Goal: Task Accomplishment & Management: Use online tool/utility

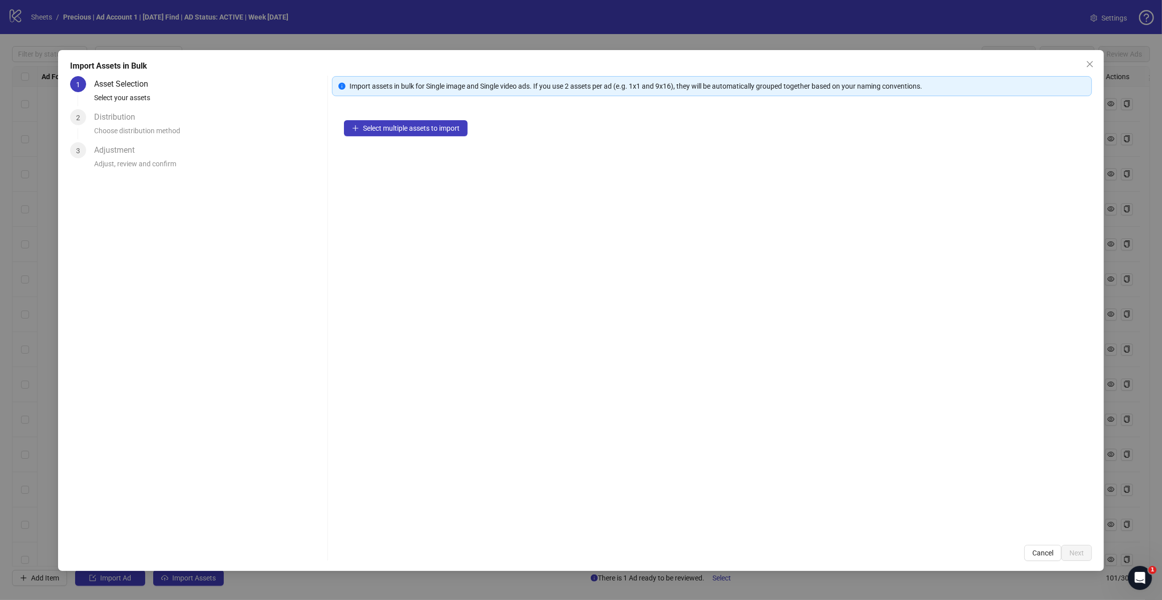
scroll to position [3070, 0]
click at [1087, 59] on button "Close" at bounding box center [1090, 64] width 16 height 16
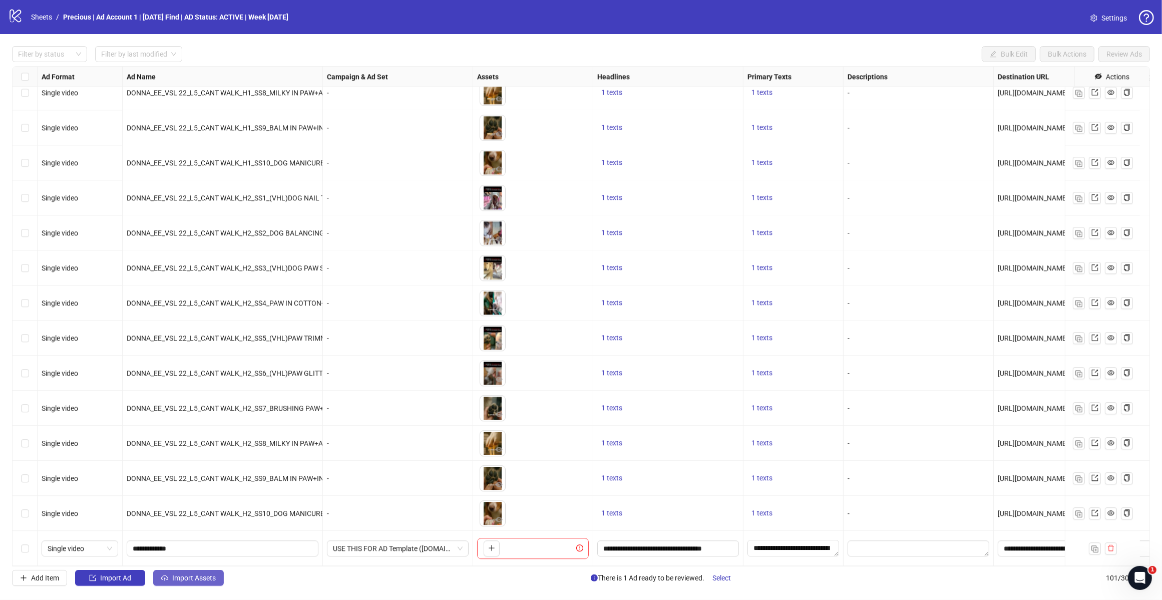
click at [188, 575] on span "Import Assets" at bounding box center [194, 578] width 44 height 8
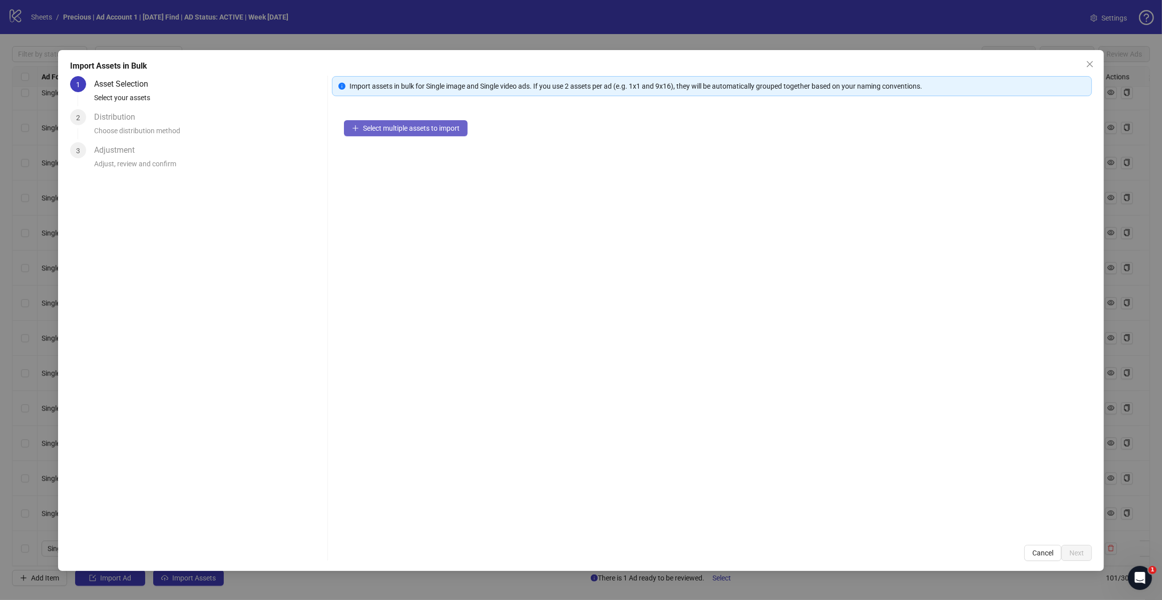
click at [414, 129] on span "Select multiple assets to import" at bounding box center [411, 128] width 97 height 8
click at [1077, 550] on span "Next" at bounding box center [1076, 553] width 15 height 8
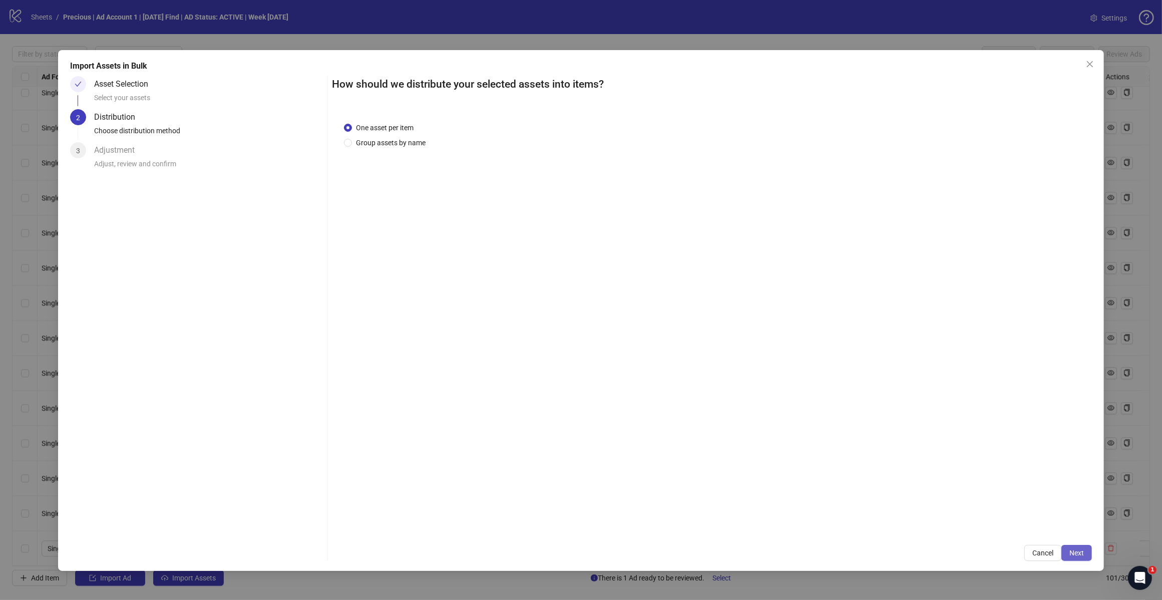
click at [1077, 556] on span "Next" at bounding box center [1076, 553] width 15 height 8
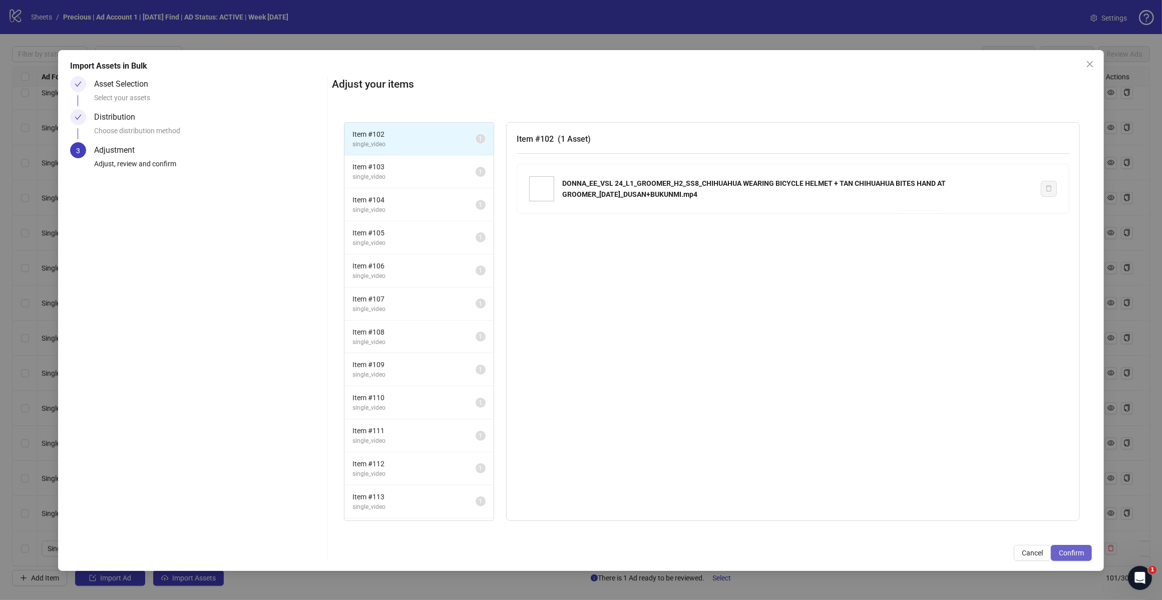
click at [1071, 556] on span "Confirm" at bounding box center [1071, 553] width 25 height 8
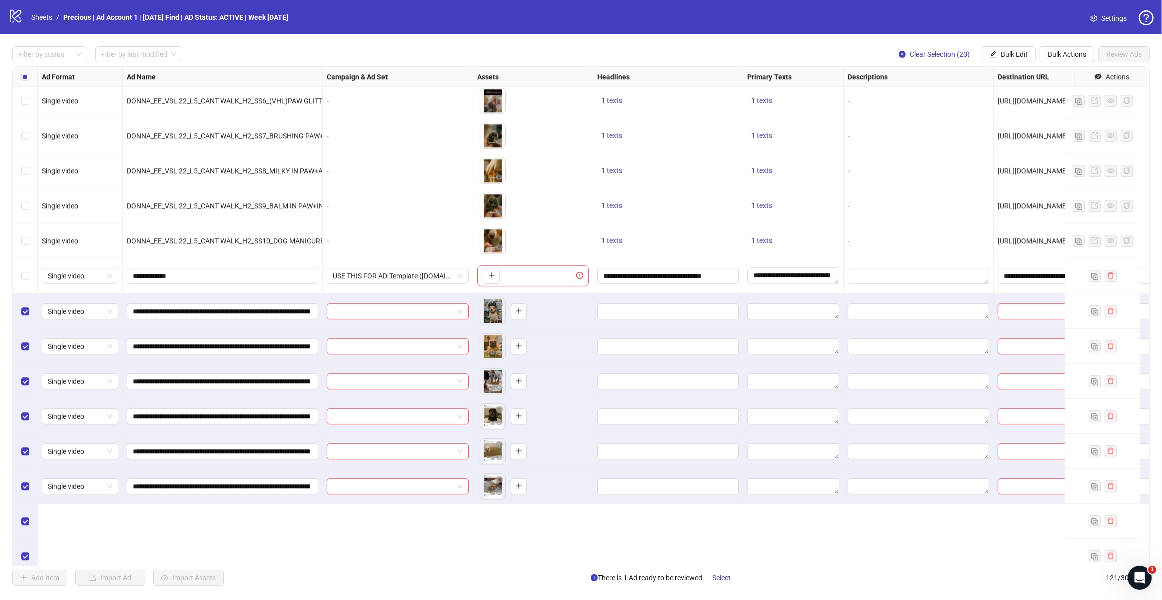
scroll to position [3207, 0]
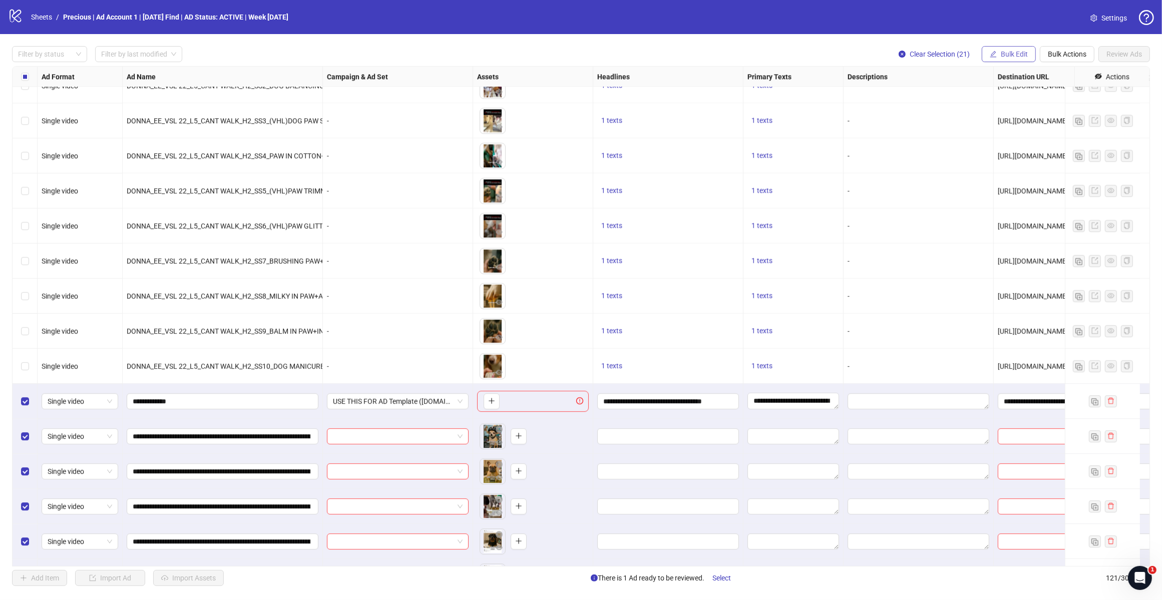
click at [1007, 54] on span "Bulk Edit" at bounding box center [1014, 54] width 27 height 8
click at [1018, 109] on span "Campaign & Ad Set" at bounding box center [1018, 106] width 60 height 11
click at [1024, 51] on span "Bulk Edit" at bounding box center [1014, 54] width 27 height 8
click at [1020, 53] on span "Bulk Edit" at bounding box center [1014, 54] width 27 height 8
click at [1014, 52] on span "Bulk Edit" at bounding box center [1014, 54] width 27 height 8
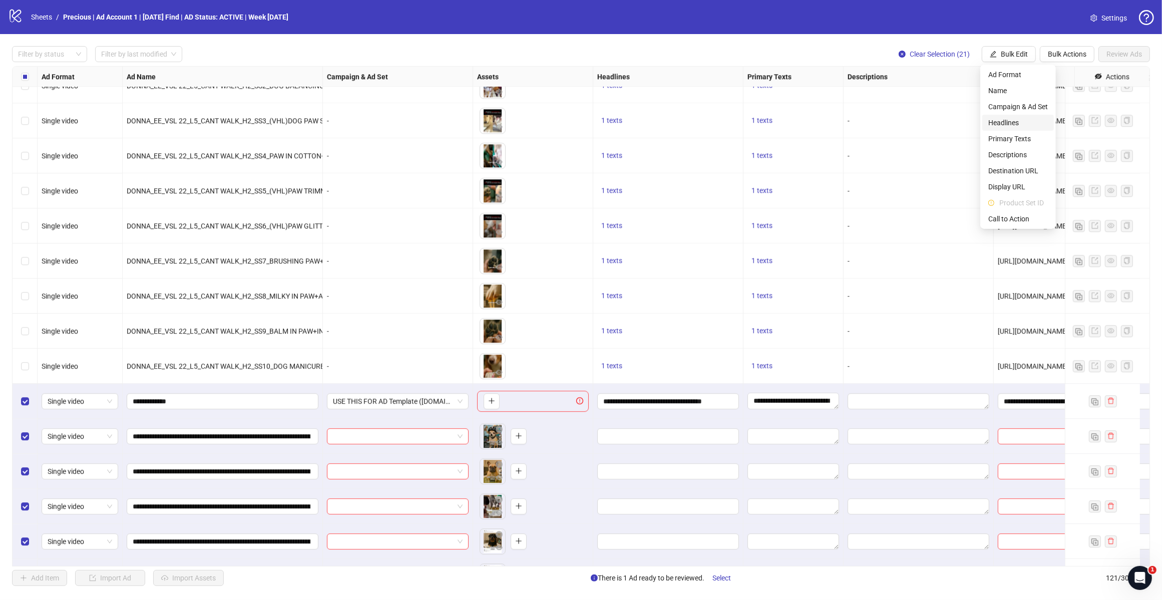
click at [1005, 121] on span "Headlines" at bounding box center [1018, 122] width 60 height 11
click at [1051, 139] on icon "check" at bounding box center [1049, 139] width 7 height 7
click at [1019, 54] on span "Bulk Edit" at bounding box center [1014, 54] width 27 height 8
click at [1009, 136] on span "Primary Texts" at bounding box center [1018, 138] width 60 height 11
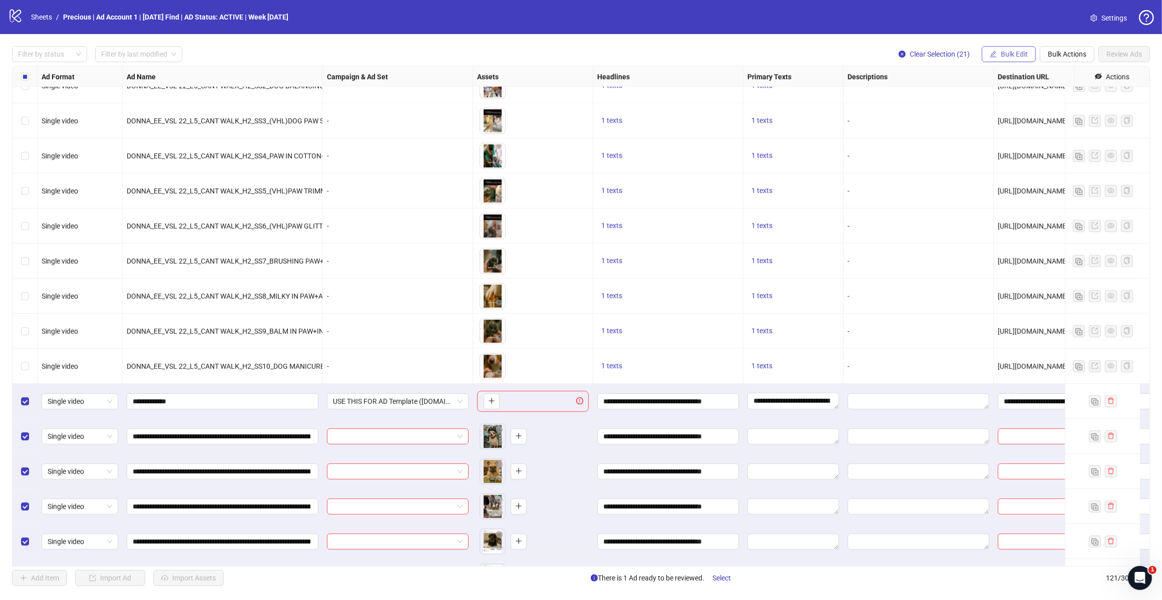
click at [1011, 53] on span "Bulk Edit" at bounding box center [1014, 54] width 27 height 8
click at [1002, 134] on span "Primary Texts" at bounding box center [1018, 138] width 60 height 11
click at [1049, 150] on icon "check" at bounding box center [1049, 150] width 7 height 7
click at [1015, 57] on span "Bulk Edit" at bounding box center [1014, 54] width 27 height 8
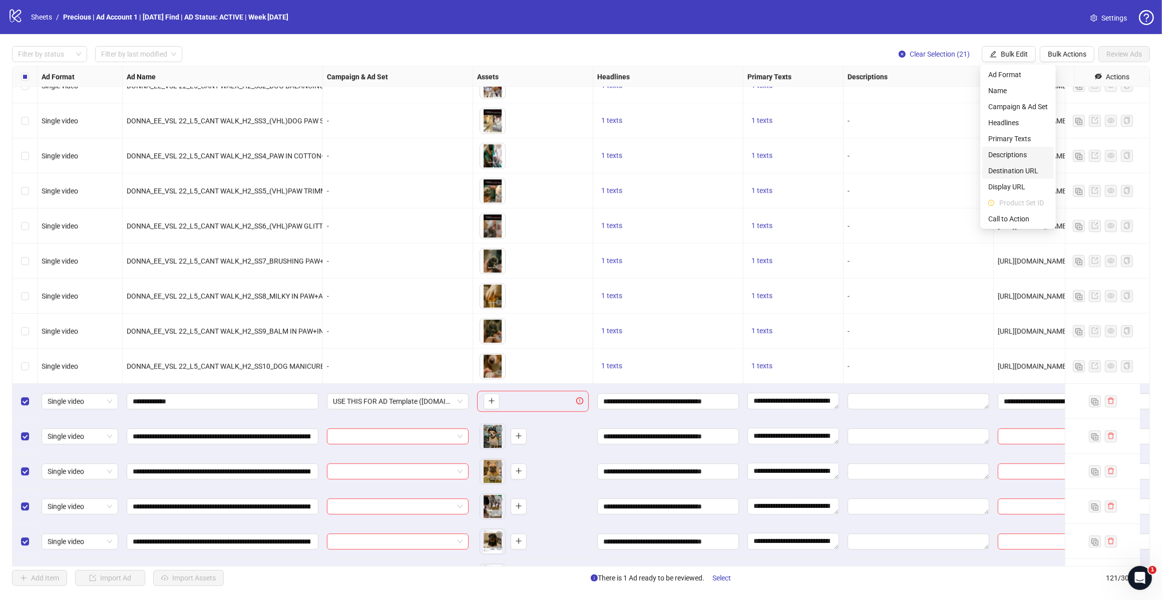
click at [1004, 171] on span "Destination URL" at bounding box center [1018, 170] width 60 height 11
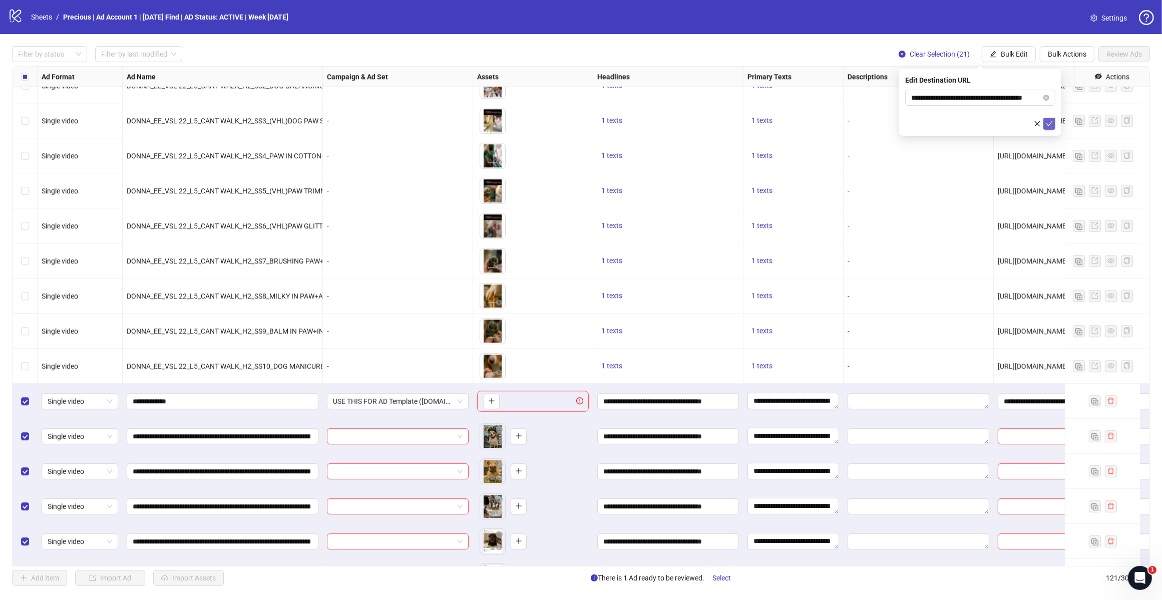
click at [1048, 122] on icon "check" at bounding box center [1049, 123] width 7 height 7
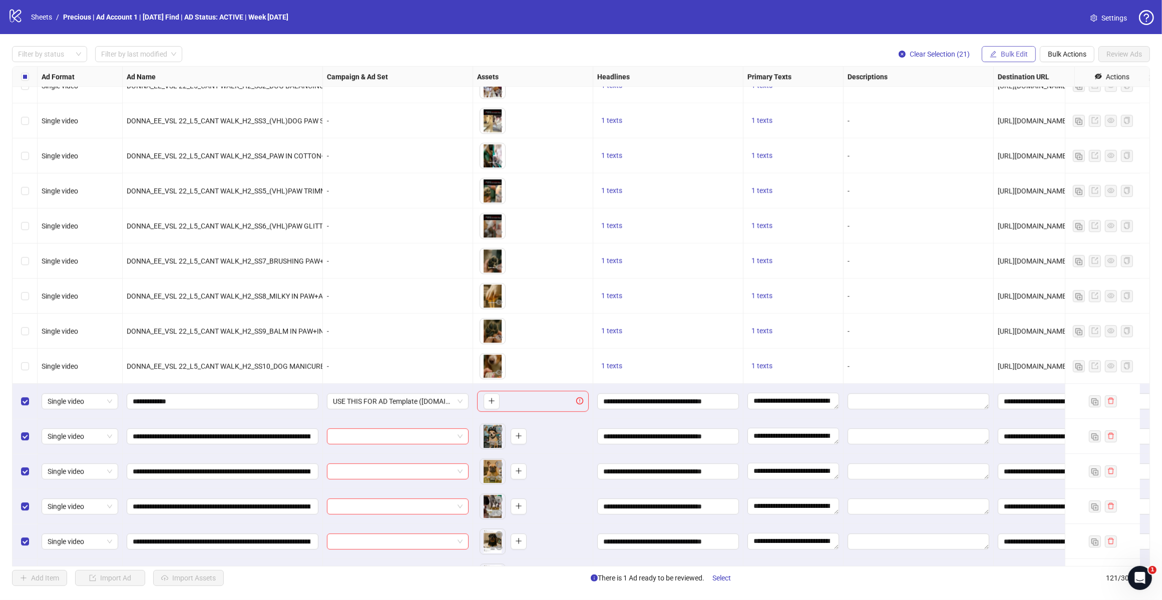
click at [1012, 53] on span "Bulk Edit" at bounding box center [1014, 54] width 27 height 8
click at [1005, 221] on span "Call to Action" at bounding box center [1018, 218] width 60 height 11
click at [1050, 123] on icon "check" at bounding box center [1049, 123] width 7 height 5
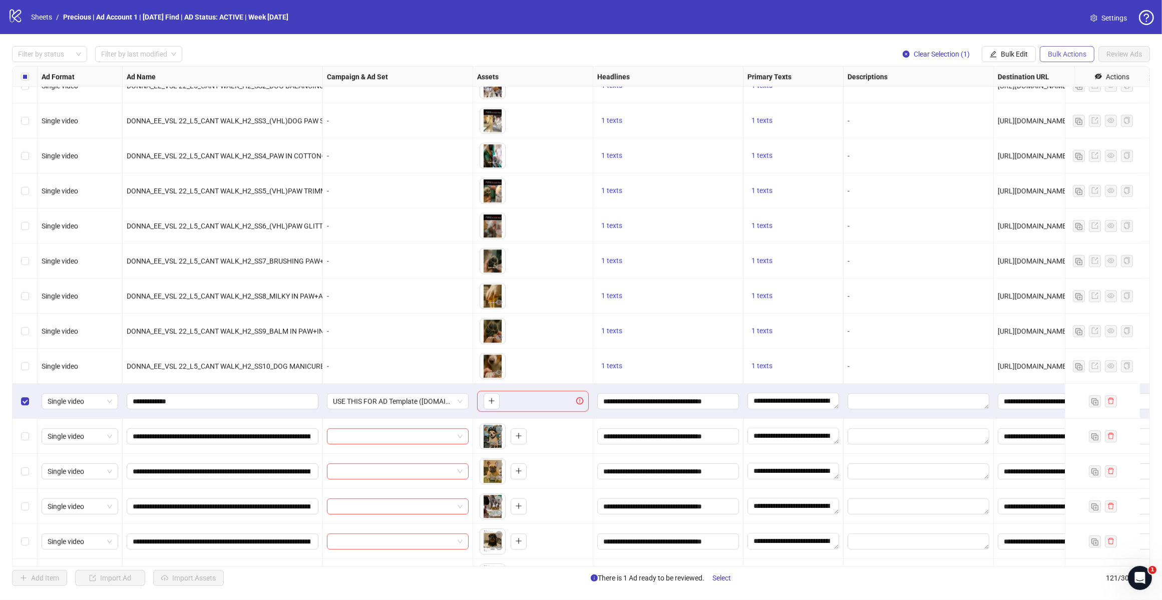
click at [1063, 59] on button "Bulk Actions" at bounding box center [1067, 54] width 55 height 16
click at [1062, 71] on span "Delete" at bounding box center [1081, 74] width 69 height 11
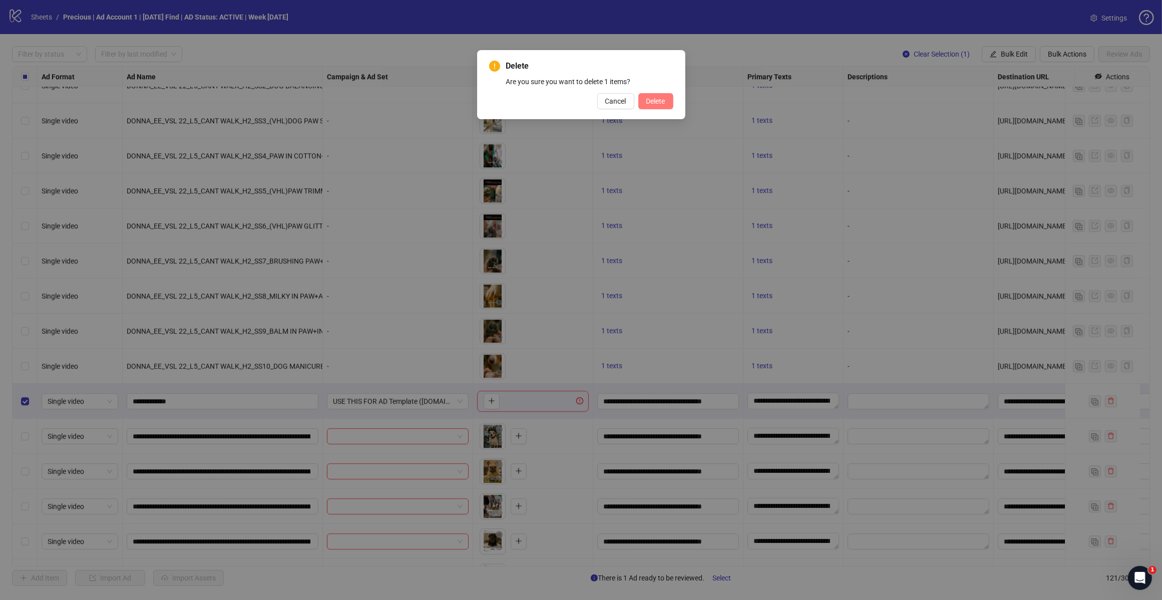
click at [639, 93] on button "Delete" at bounding box center [655, 101] width 35 height 16
click at [649, 103] on span "Delete" at bounding box center [655, 101] width 19 height 8
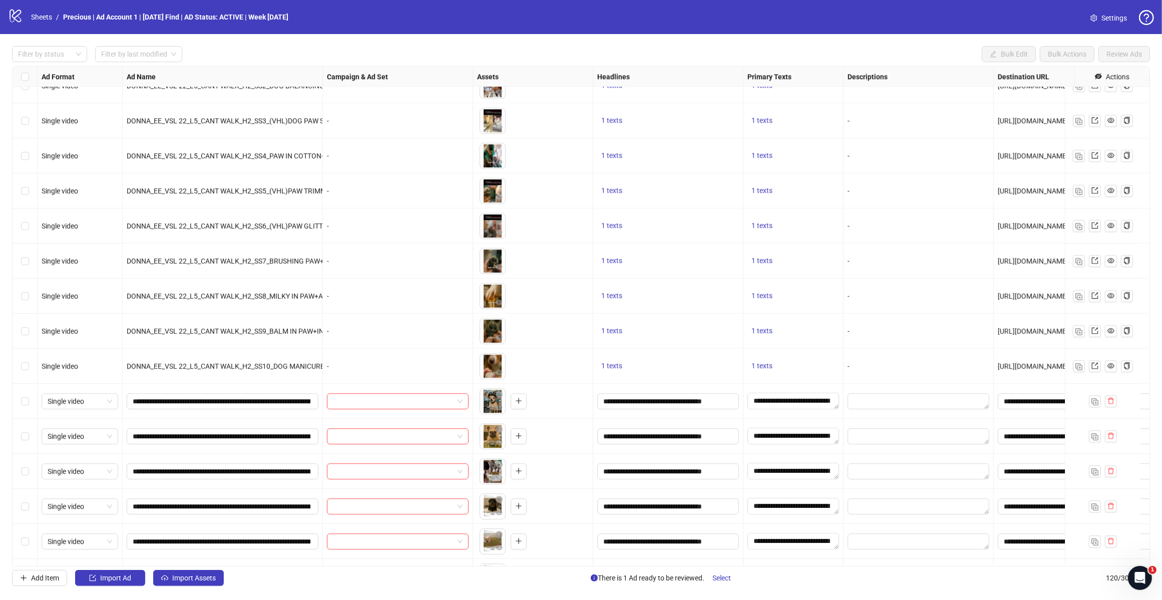
scroll to position [3333, 0]
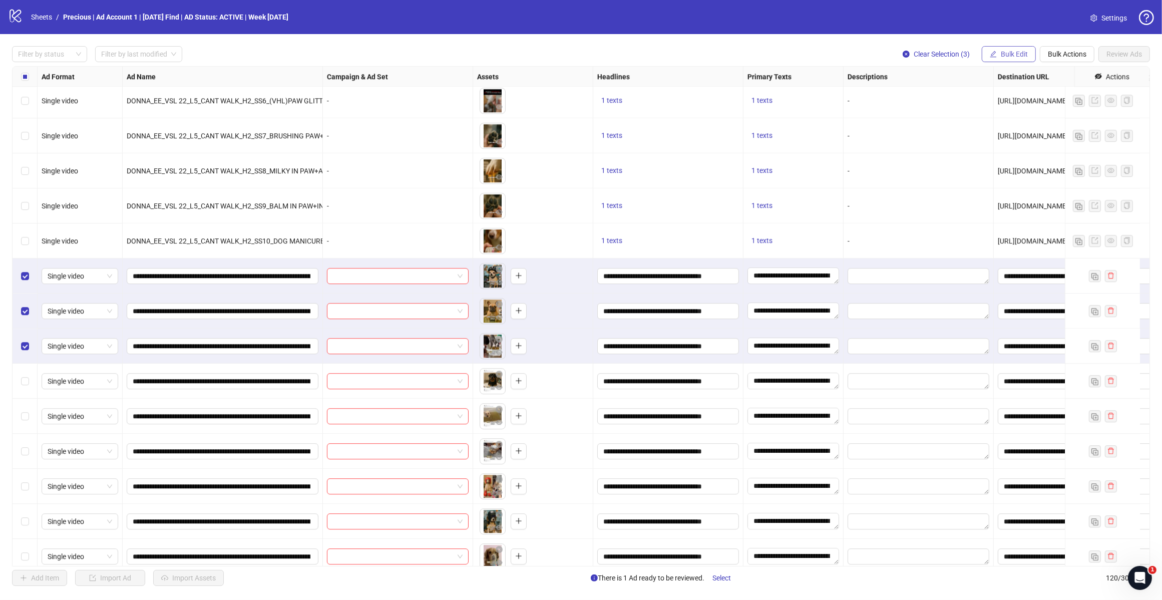
click at [998, 52] on button "Bulk Edit" at bounding box center [1009, 54] width 54 height 16
click at [1029, 103] on span "Campaign & Ad Set" at bounding box center [1018, 106] width 60 height 11
click at [1050, 92] on div at bounding box center [980, 98] width 150 height 16
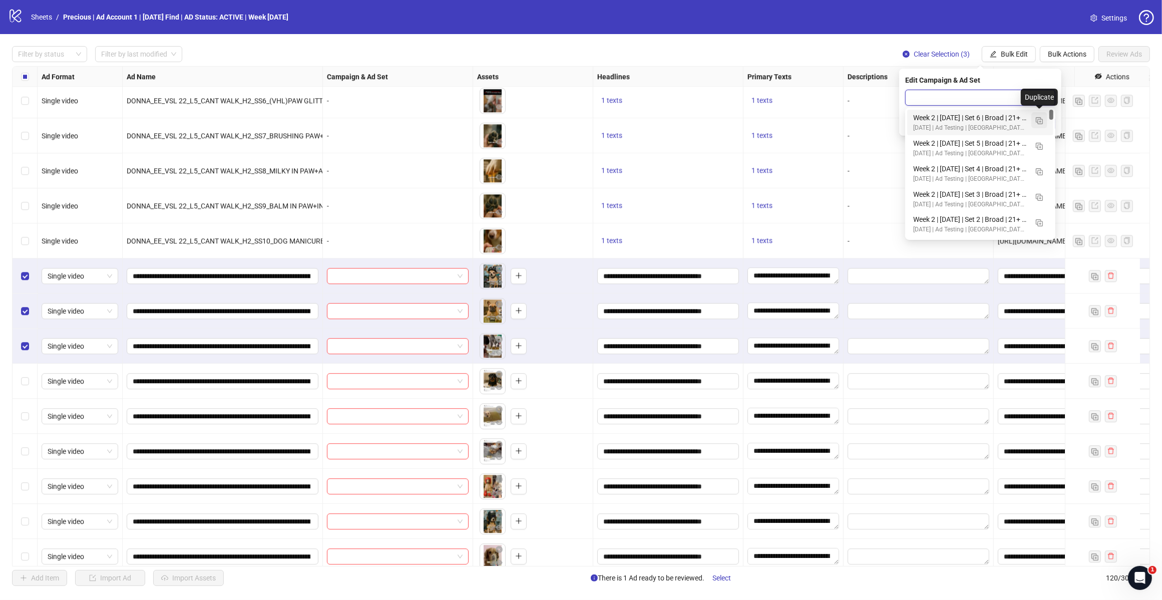
click at [1036, 119] on img "button" at bounding box center [1039, 120] width 7 height 7
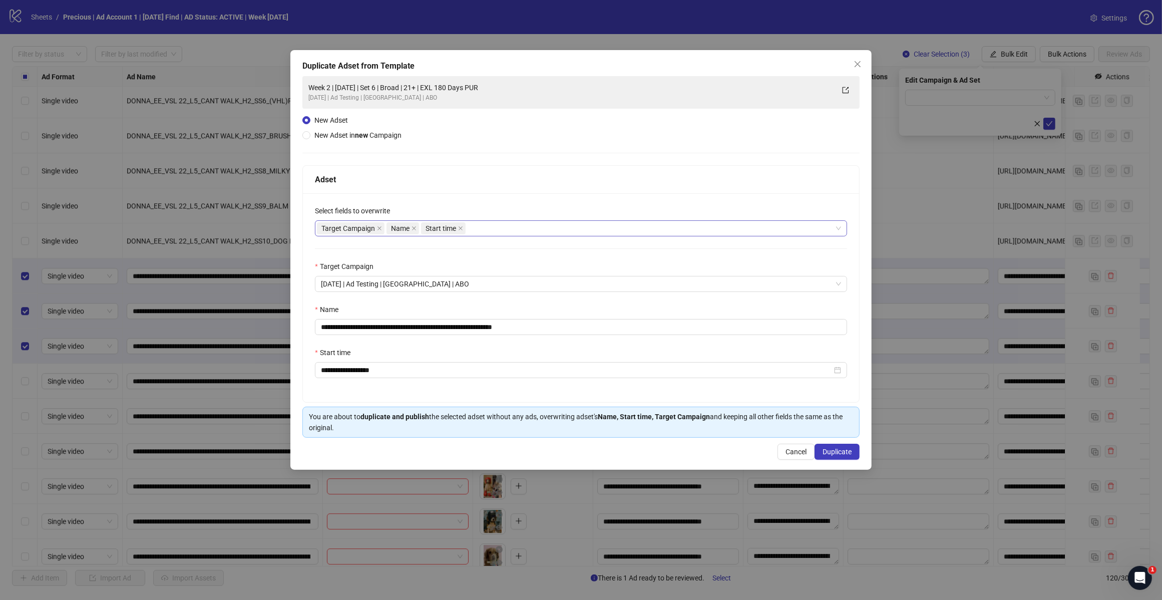
click at [482, 227] on div "Target Campaign Name Start time" at bounding box center [576, 228] width 518 height 14
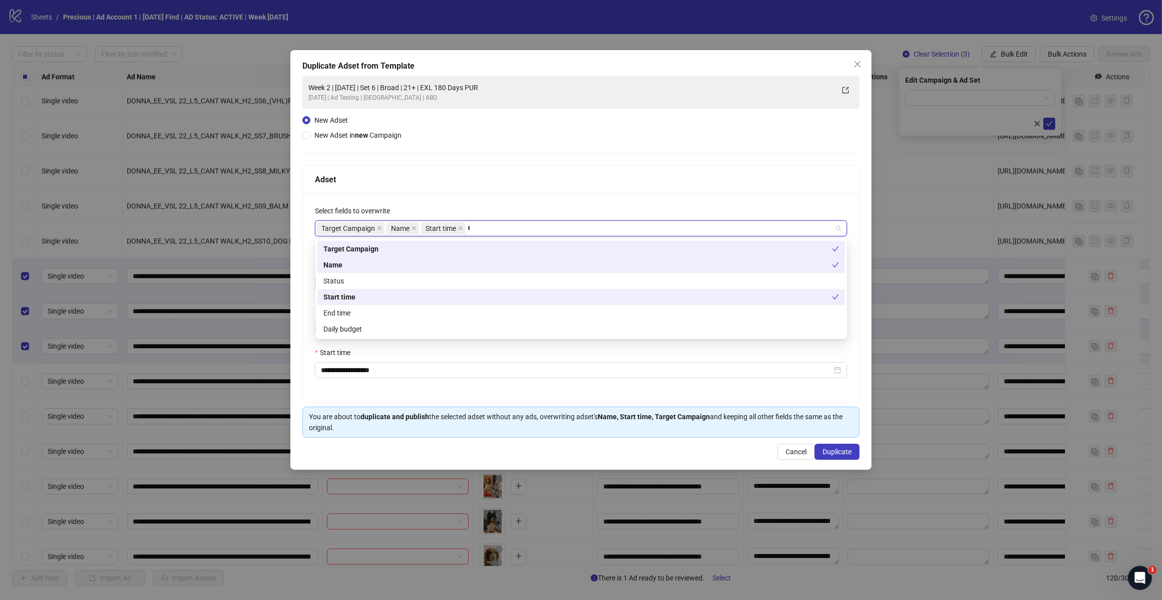
type input "*****"
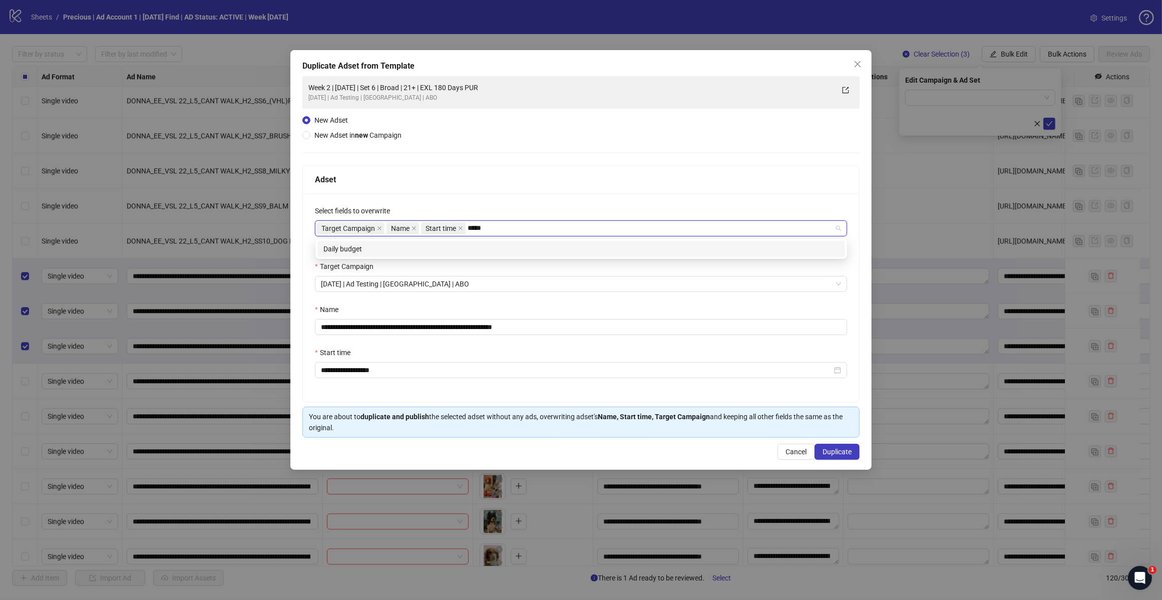
click at [469, 246] on div "Daily budget" at bounding box center [581, 248] width 516 height 11
click at [531, 198] on div "**********" at bounding box center [581, 297] width 556 height 209
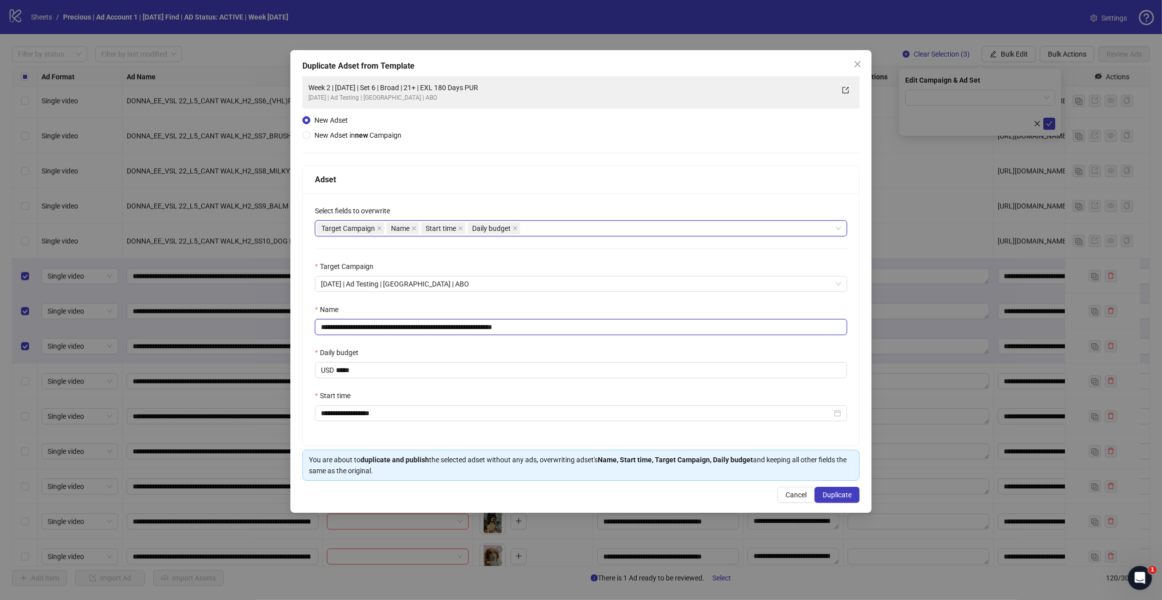
click at [542, 328] on input "**********" at bounding box center [581, 327] width 532 height 16
type input "**********"
click at [839, 496] on span "Duplicate" at bounding box center [837, 495] width 29 height 8
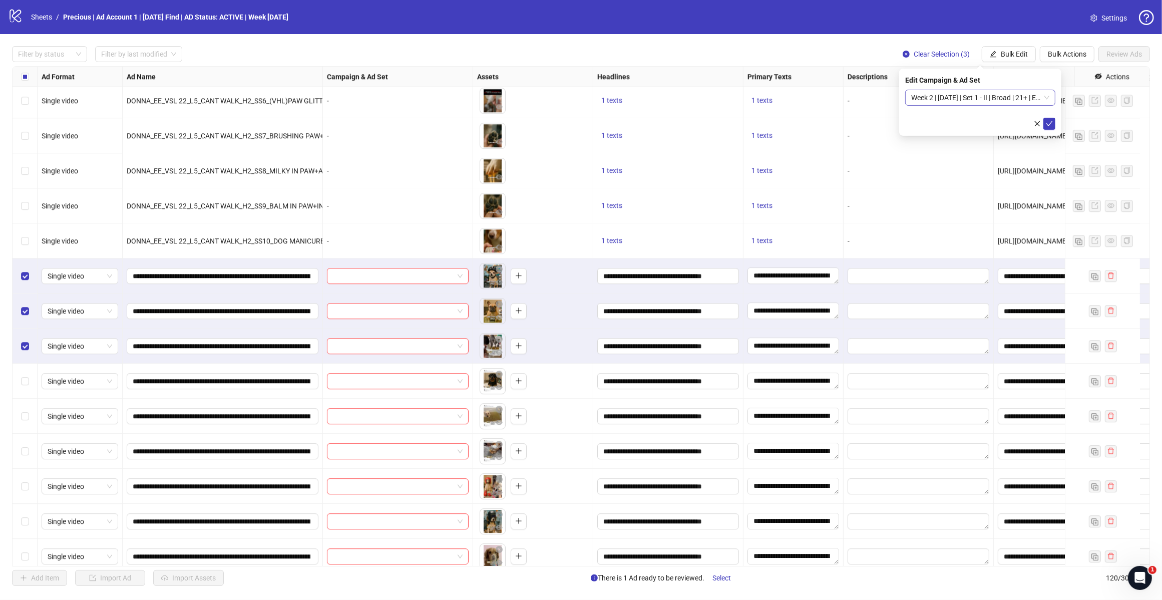
click at [1045, 99] on span "Week 2 | [DATE] | Set 1 - II | Broad | 21+ | EXL 180 Days PUR" at bounding box center [980, 97] width 138 height 15
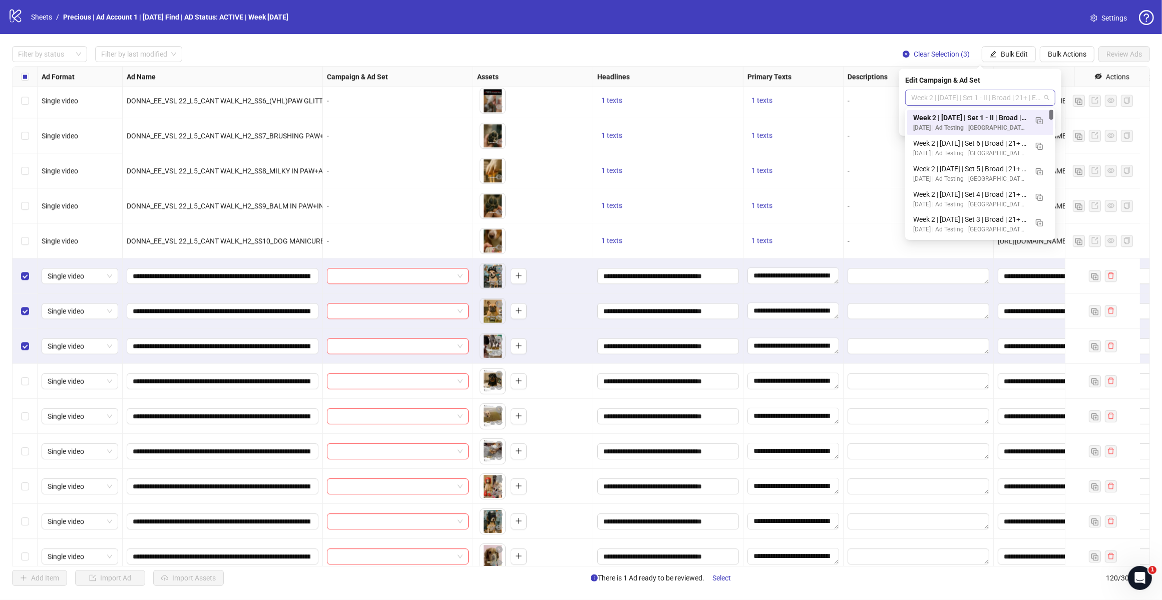
scroll to position [0, 0]
click at [1037, 120] on img "button" at bounding box center [1039, 120] width 7 height 7
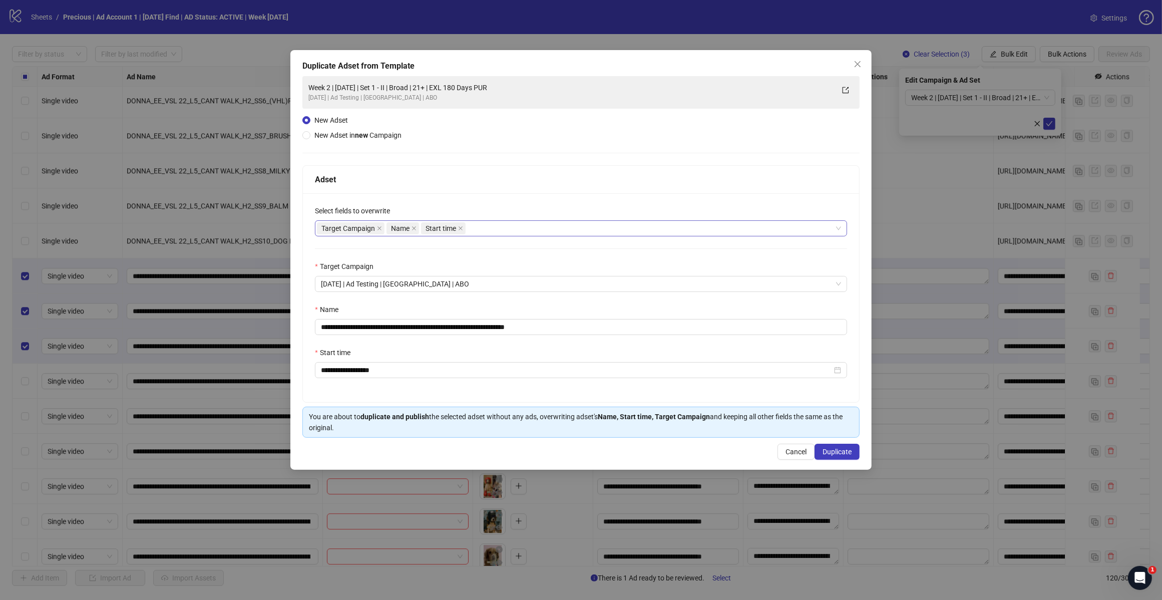
click at [504, 229] on div "Target Campaign Name Start time" at bounding box center [576, 228] width 518 height 14
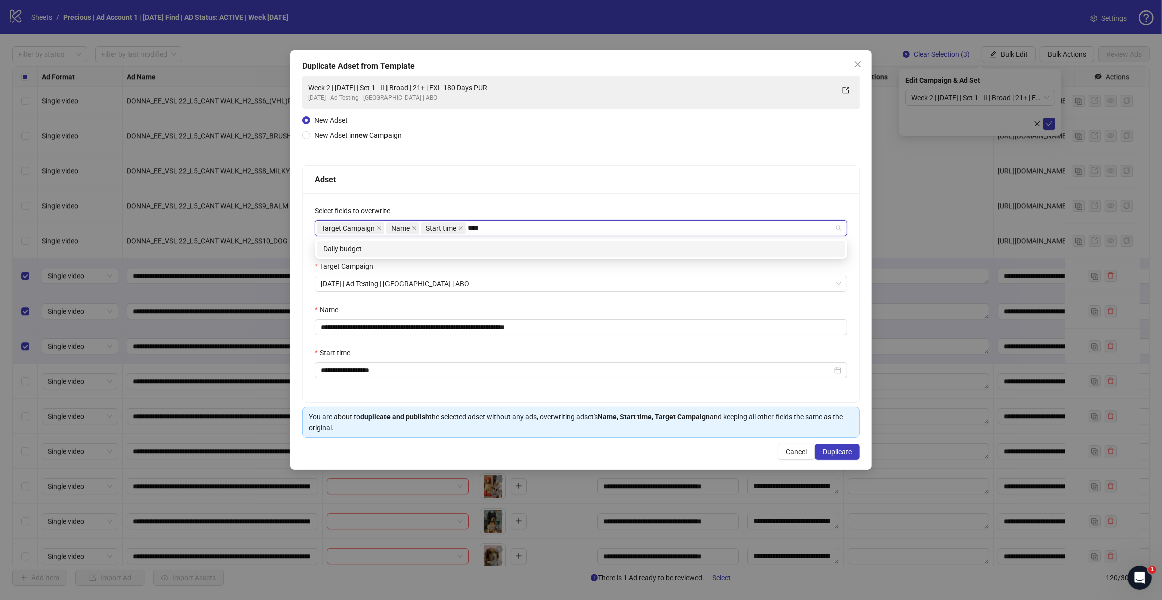
type input "*****"
click at [428, 250] on div "Daily budget" at bounding box center [581, 248] width 516 height 11
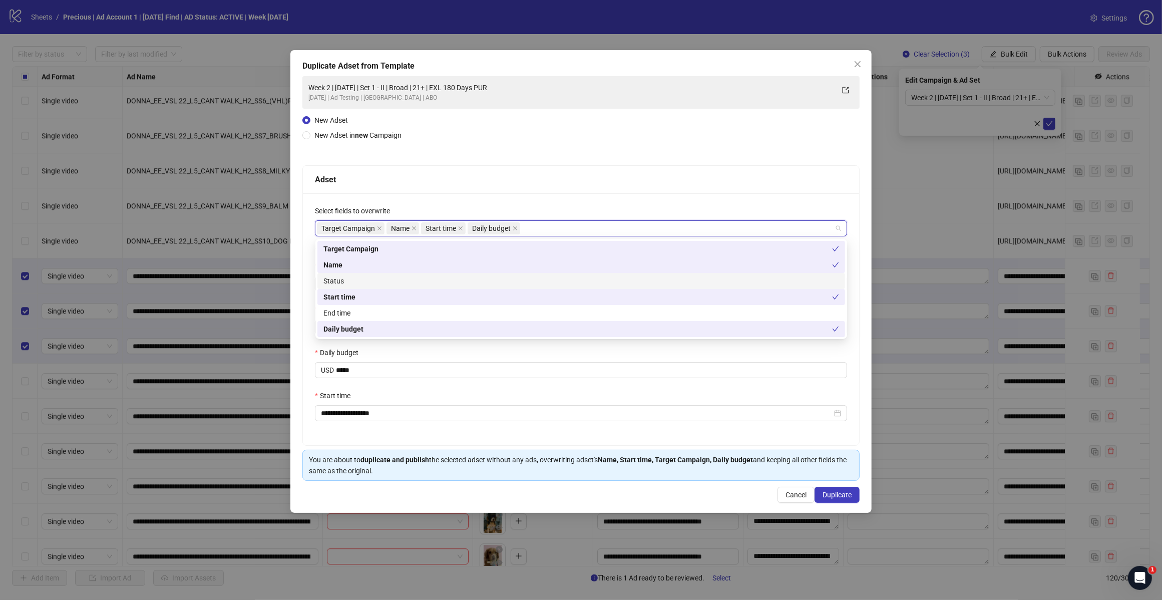
click at [583, 198] on div "**********" at bounding box center [581, 319] width 556 height 252
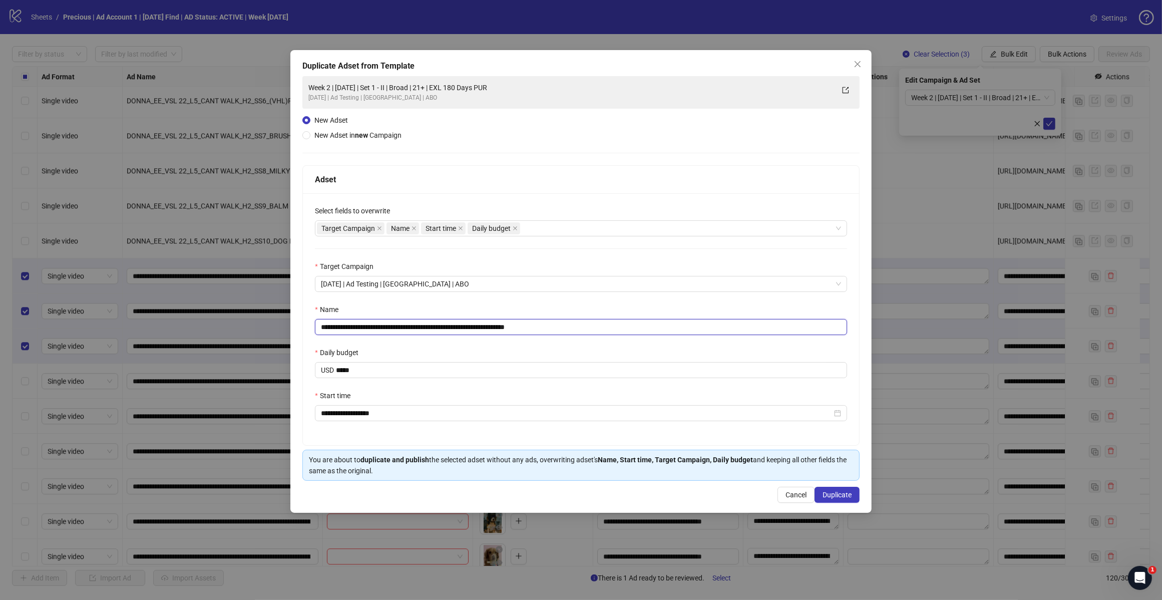
click at [489, 328] on input "**********" at bounding box center [581, 327] width 532 height 16
click at [552, 331] on input "**********" at bounding box center [581, 327] width 532 height 16
click at [408, 329] on input "**********" at bounding box center [581, 327] width 532 height 16
type input "**********"
click at [829, 495] on span "Duplicate" at bounding box center [837, 495] width 29 height 8
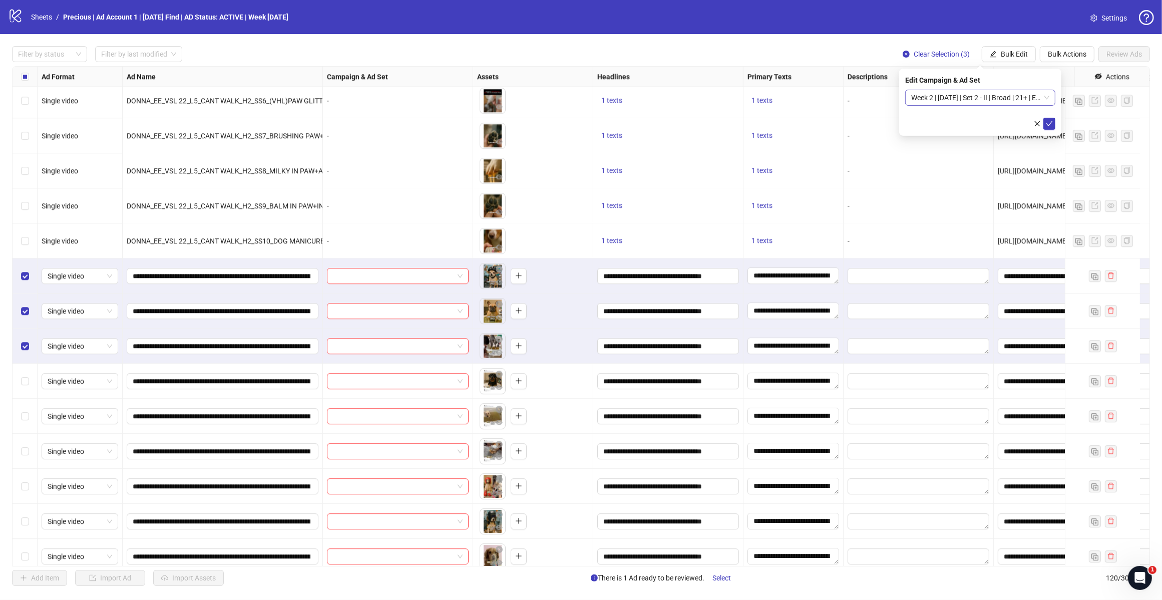
click at [1047, 99] on span "Week 2 | [DATE] | Set 2 - II | Broad | 21+ | EXL 180 Days PUR" at bounding box center [980, 97] width 138 height 15
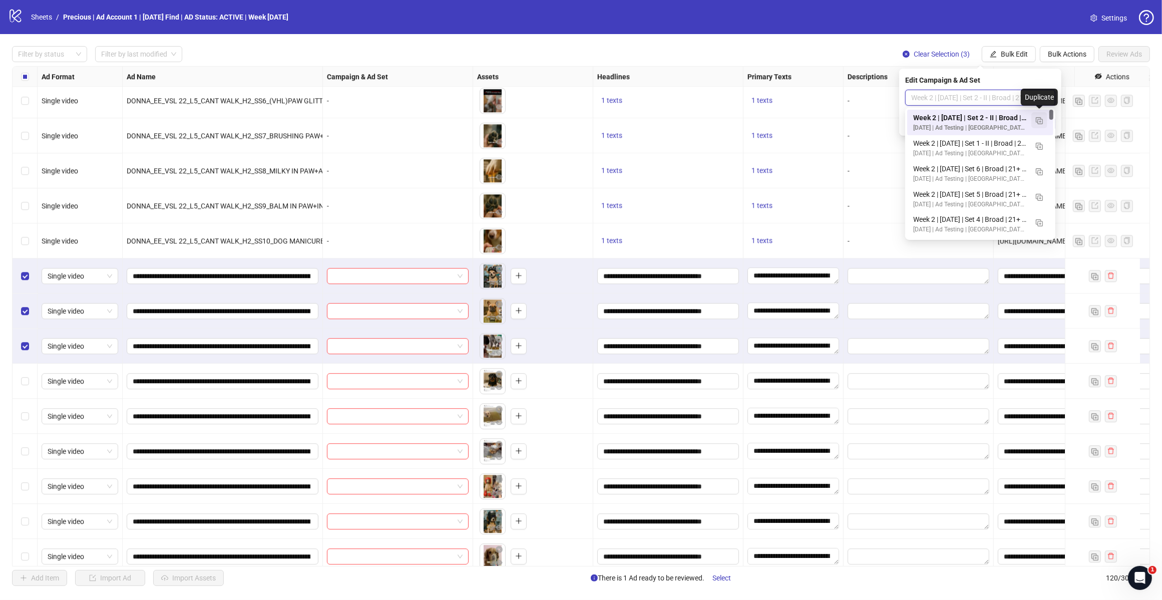
click at [1040, 121] on img "button" at bounding box center [1039, 120] width 7 height 7
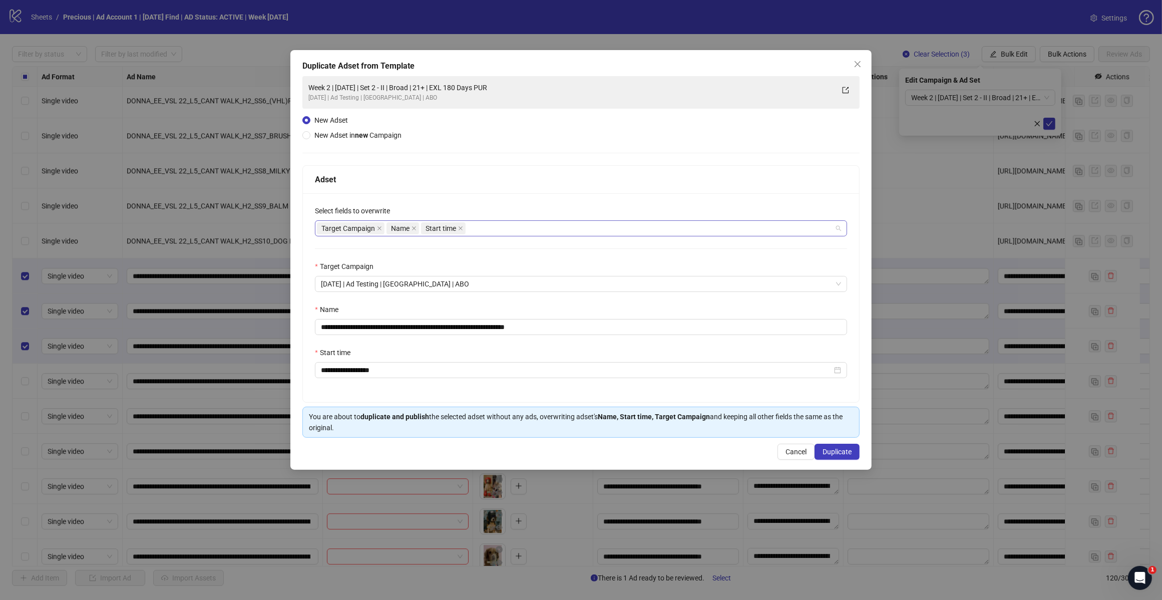
click at [474, 226] on div "Target Campaign Name Start time" at bounding box center [576, 228] width 518 height 14
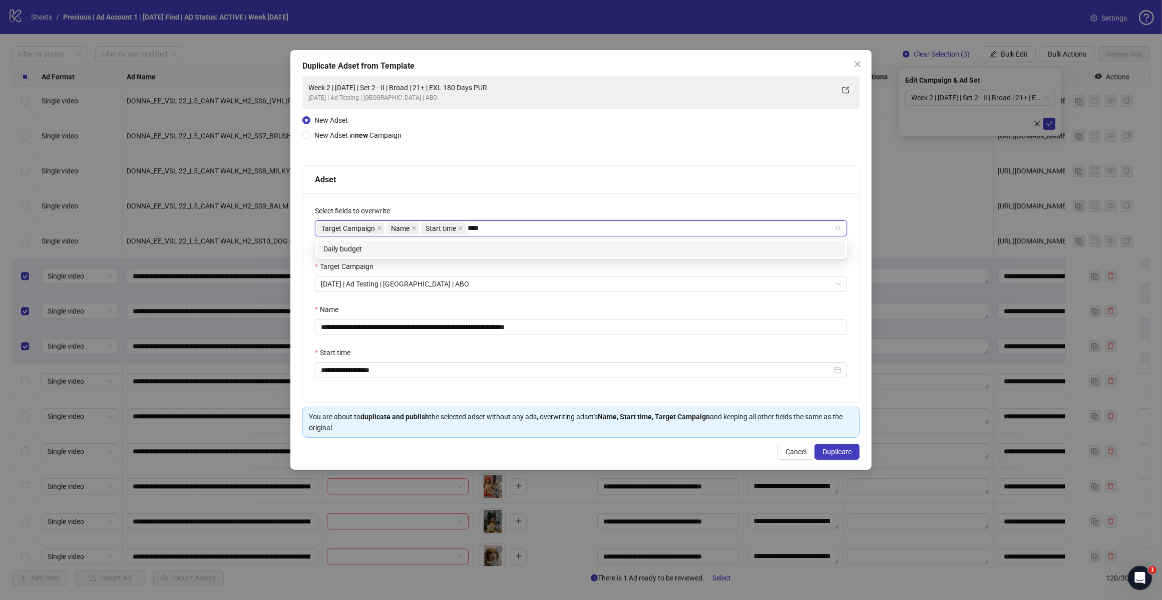
type input "*****"
click at [447, 245] on div "Daily budget" at bounding box center [581, 248] width 516 height 11
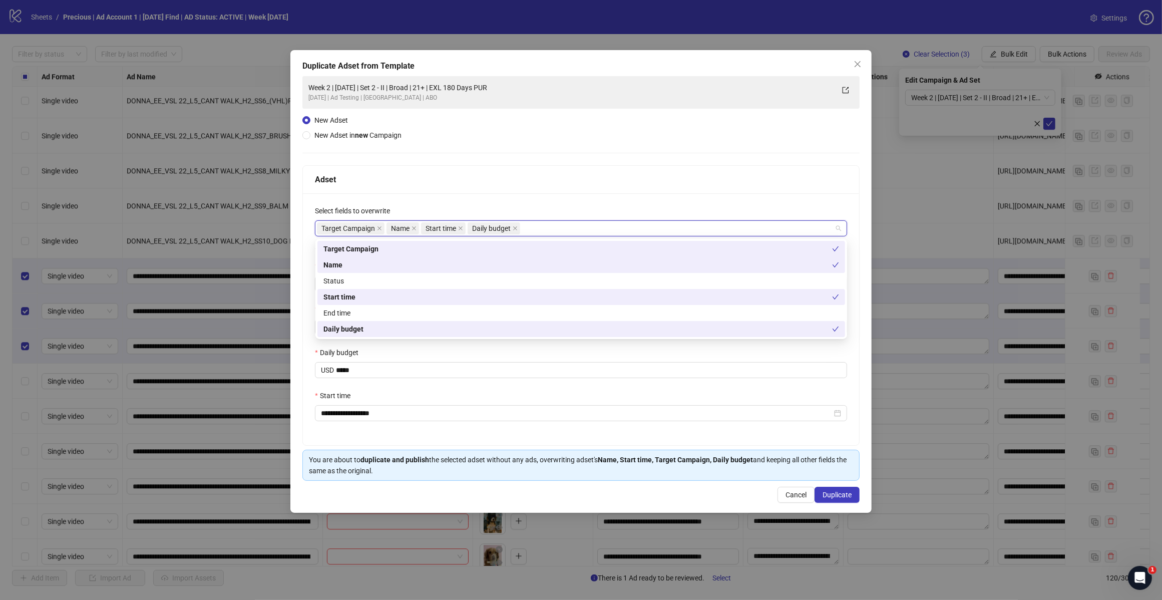
click at [644, 146] on div "**********" at bounding box center [580, 278] width 557 height 405
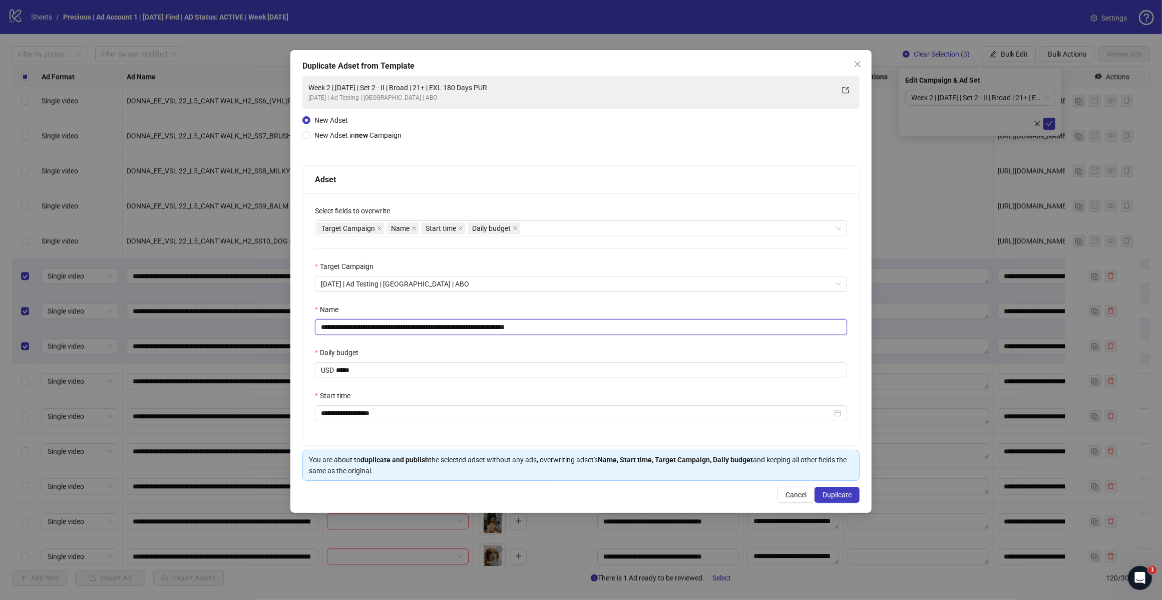
click at [568, 329] on input "**********" at bounding box center [581, 327] width 532 height 16
click at [409, 323] on input "**********" at bounding box center [581, 327] width 532 height 16
type input "**********"
click at [839, 495] on span "Duplicate" at bounding box center [837, 495] width 29 height 8
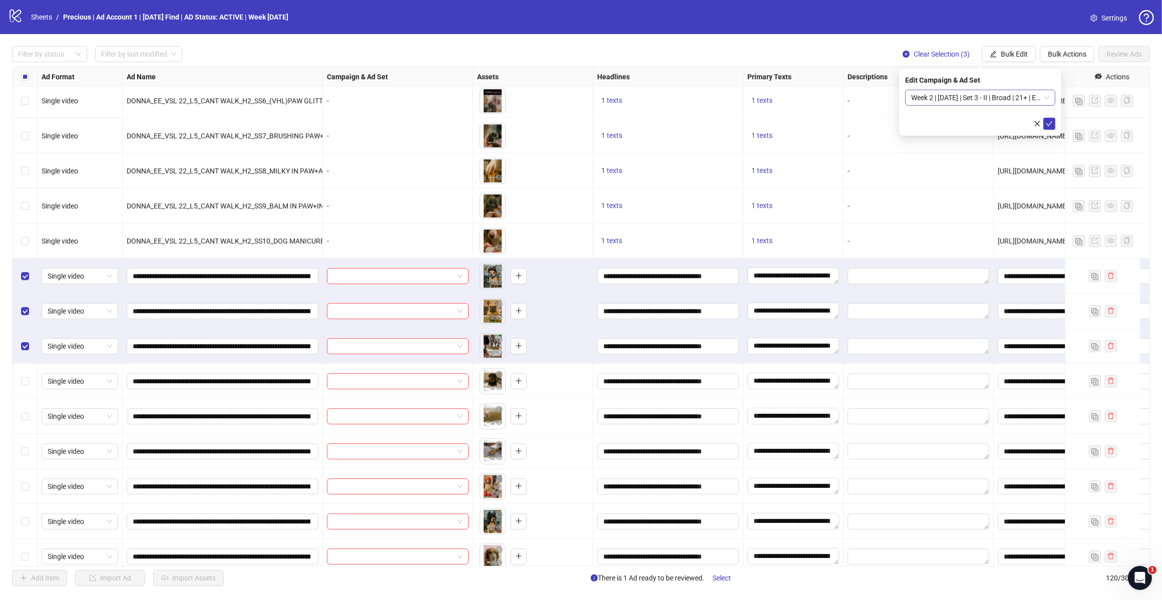
click at [1049, 94] on div "Week 2 | [DATE] | Set 3 - II | Broad | 21+ | EXL 180 Days PUR" at bounding box center [980, 98] width 150 height 16
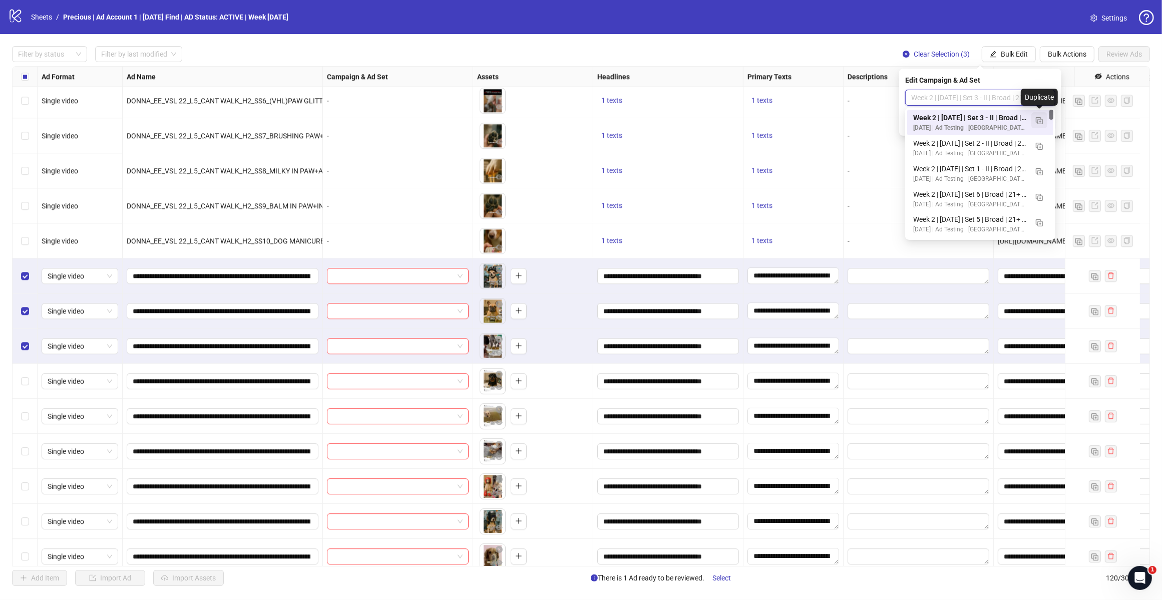
click at [1042, 118] on img "button" at bounding box center [1039, 120] width 7 height 7
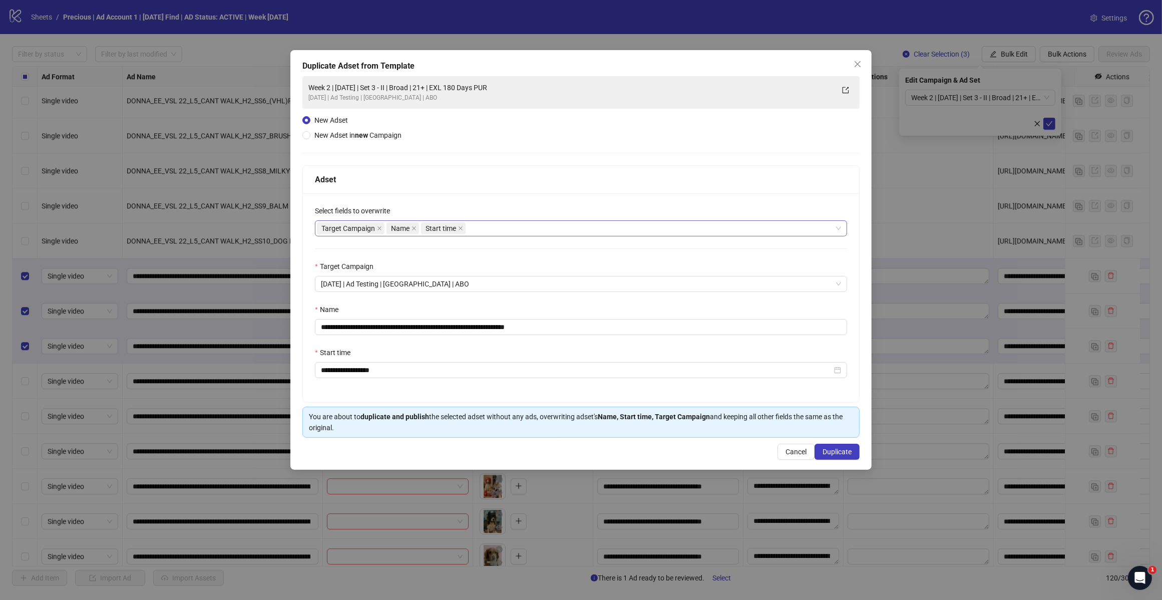
click at [527, 233] on div "Target Campaign Name Start time" at bounding box center [576, 228] width 518 height 14
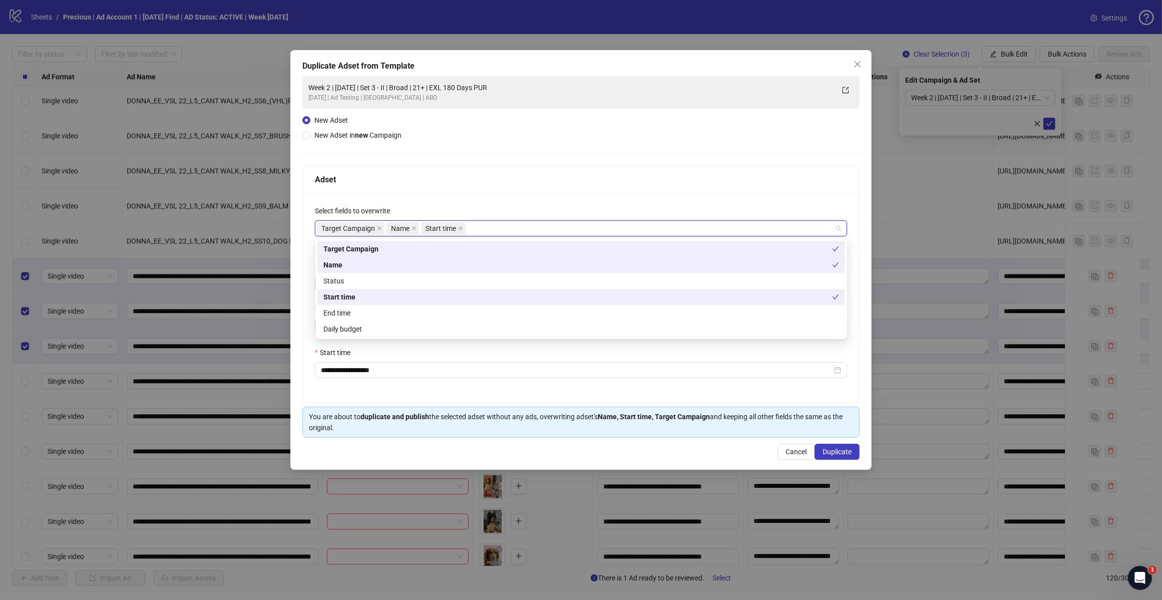
click at [530, 224] on div "Target Campaign Name Start time" at bounding box center [576, 228] width 518 height 14
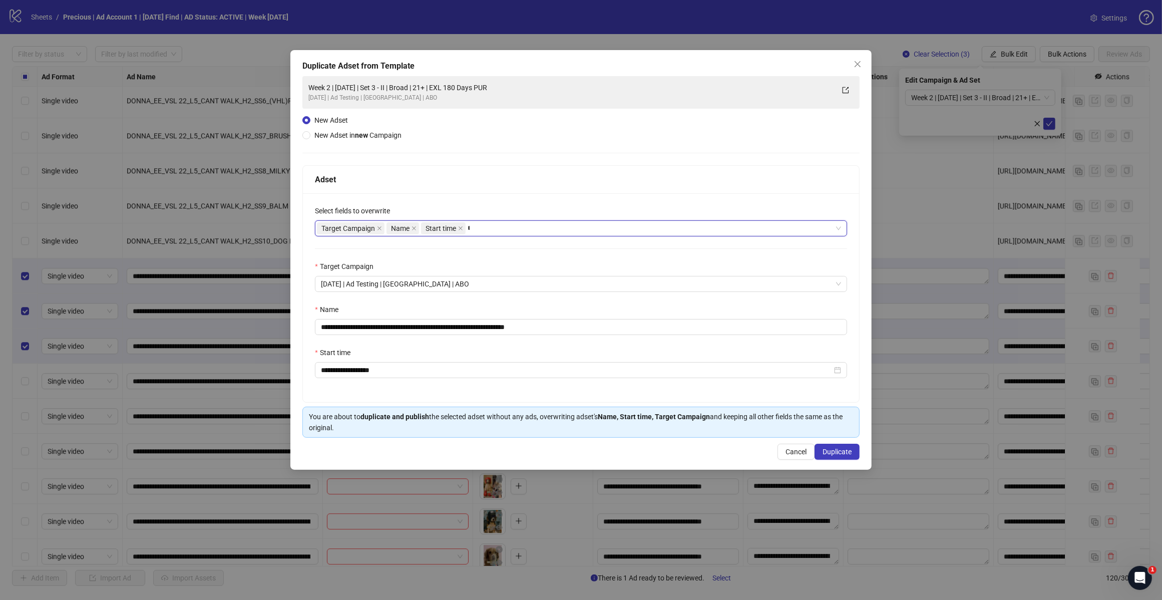
type input "*****"
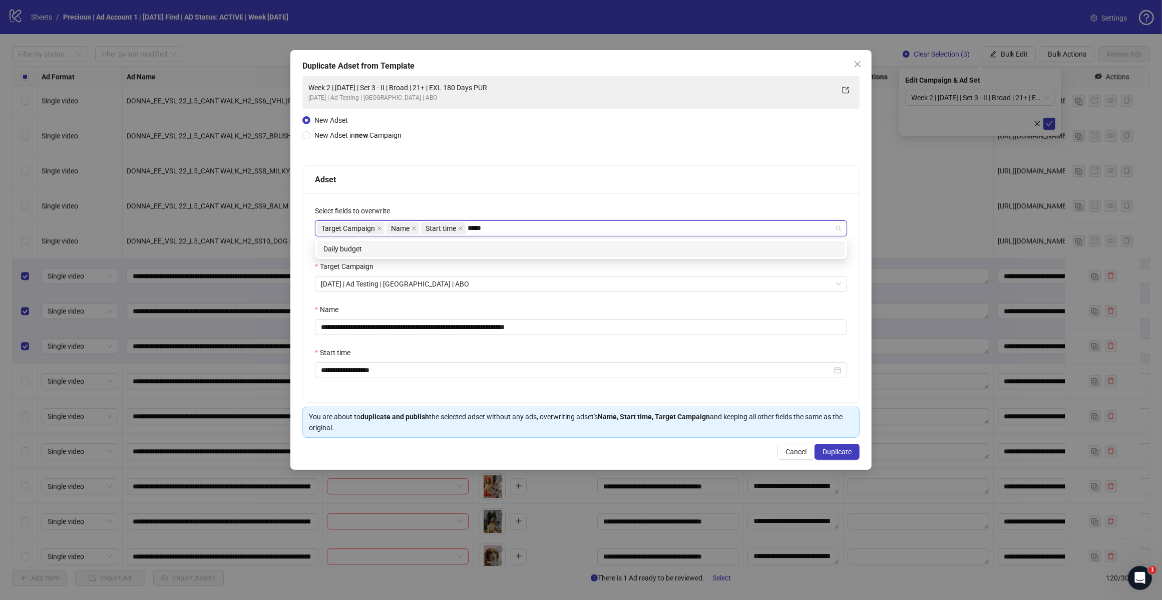
click at [481, 249] on div "Daily budget" at bounding box center [581, 248] width 516 height 11
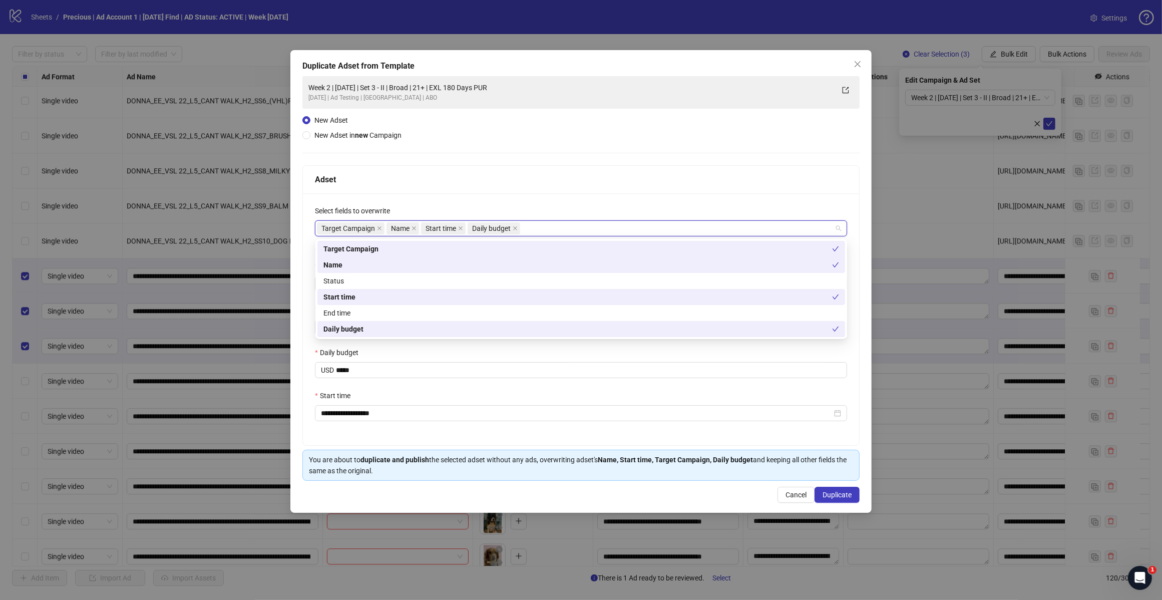
click at [549, 157] on div "**********" at bounding box center [580, 278] width 557 height 405
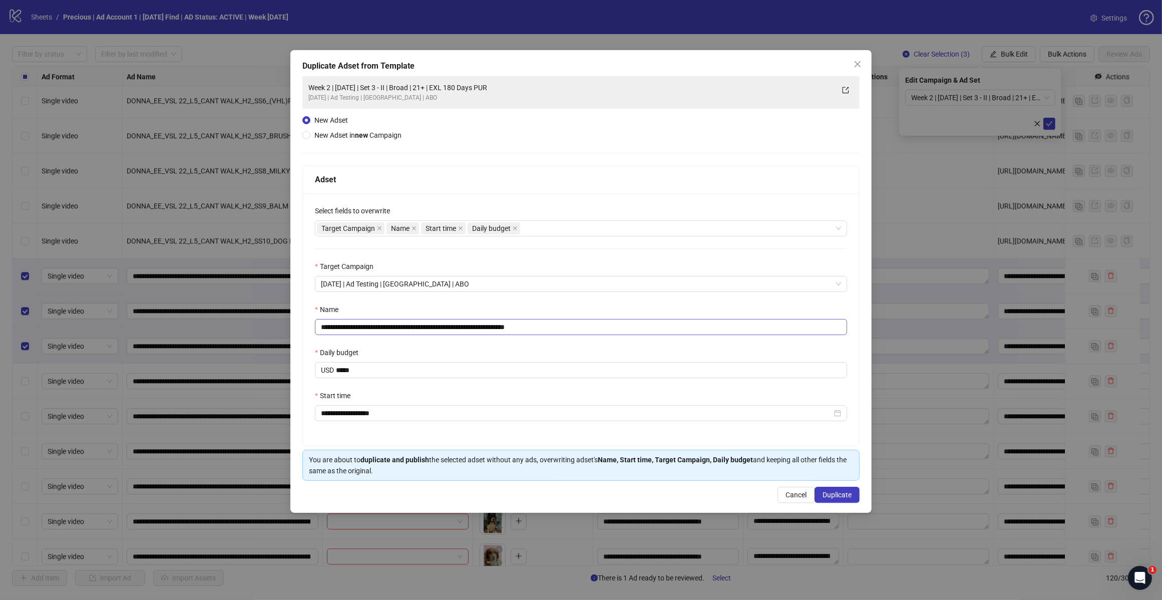
click at [544, 171] on div "Adset" at bounding box center [581, 180] width 556 height 28
click at [558, 328] on input "**********" at bounding box center [581, 327] width 532 height 16
click at [408, 328] on input "**********" at bounding box center [581, 327] width 532 height 16
type input "**********"
click at [413, 343] on div "**********" at bounding box center [581, 319] width 556 height 252
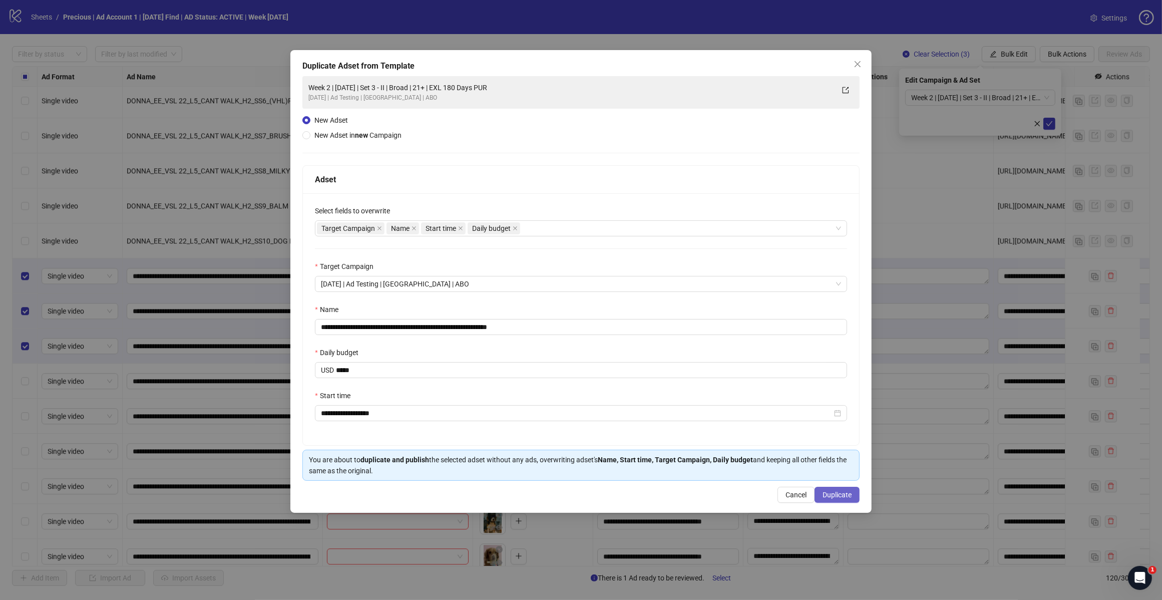
click at [829, 497] on span "Duplicate" at bounding box center [837, 495] width 29 height 8
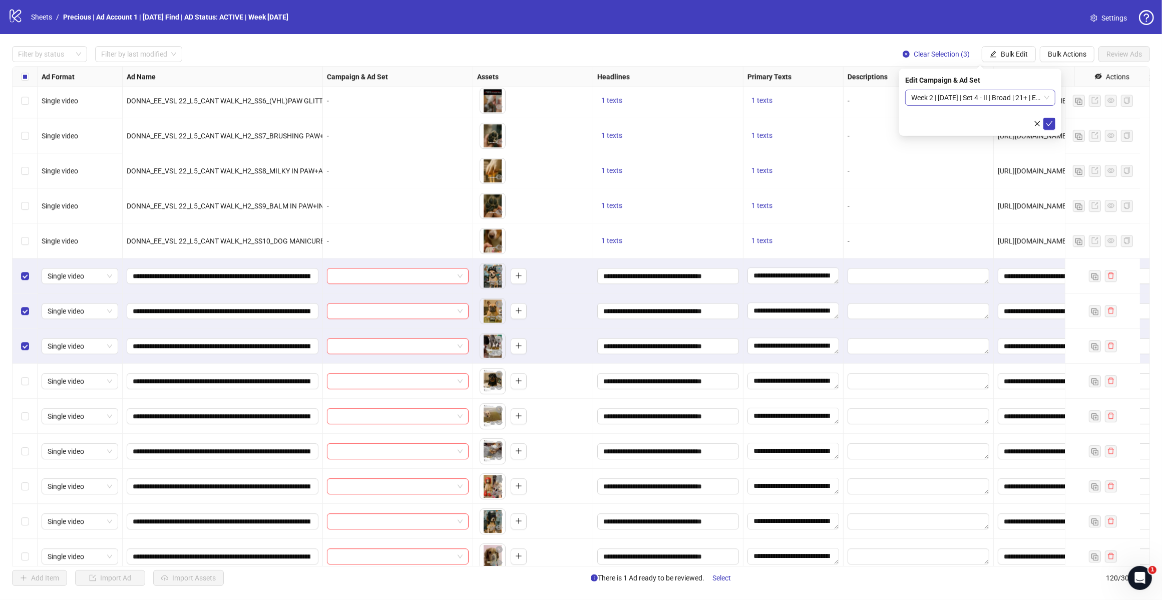
click at [1045, 95] on span "Week 2 | [DATE] | Set 4 - II | Broad | 21+ | EXL 180 Days PUR" at bounding box center [980, 97] width 138 height 15
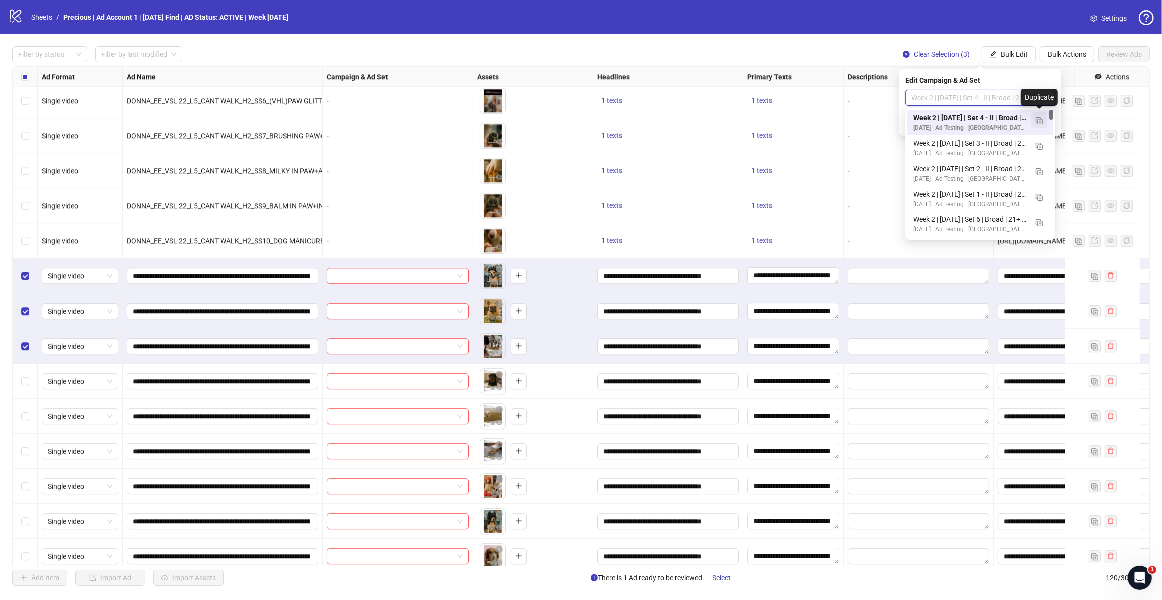
click at [1042, 119] on img "button" at bounding box center [1039, 120] width 7 height 7
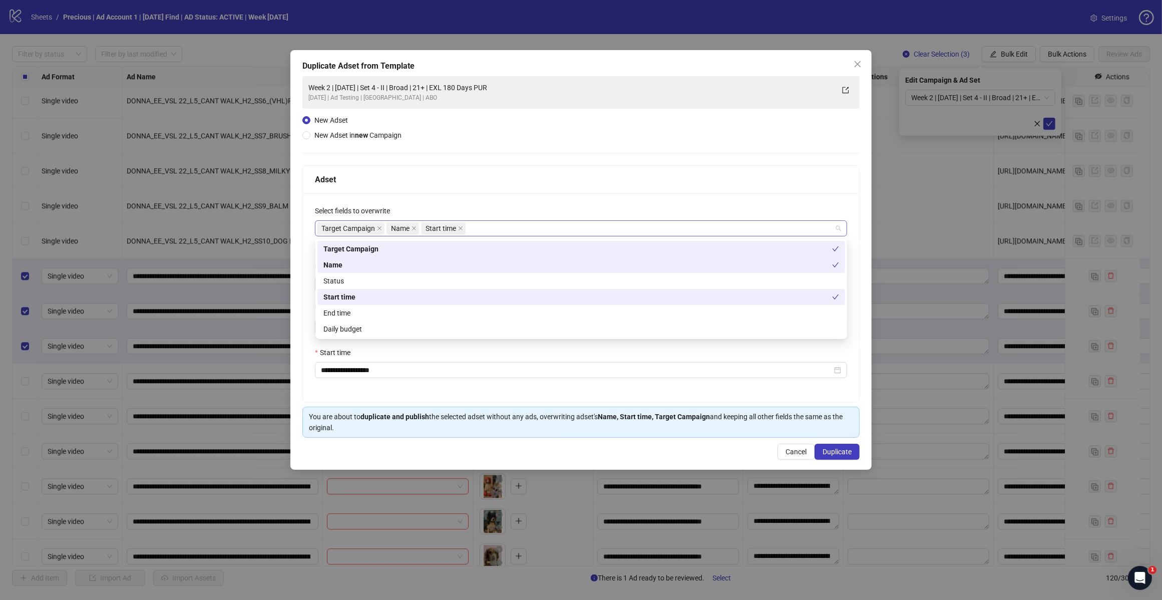
click at [499, 228] on div "Target Campaign Name Start time" at bounding box center [576, 228] width 518 height 14
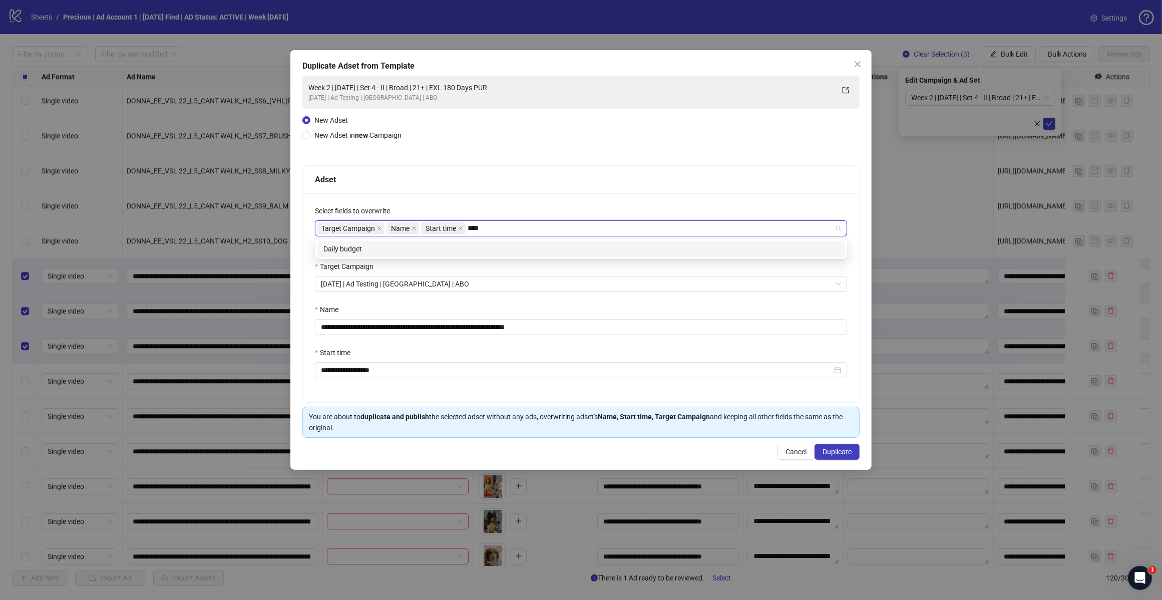
type input "*****"
click at [481, 249] on div "Daily budget" at bounding box center [581, 248] width 516 height 11
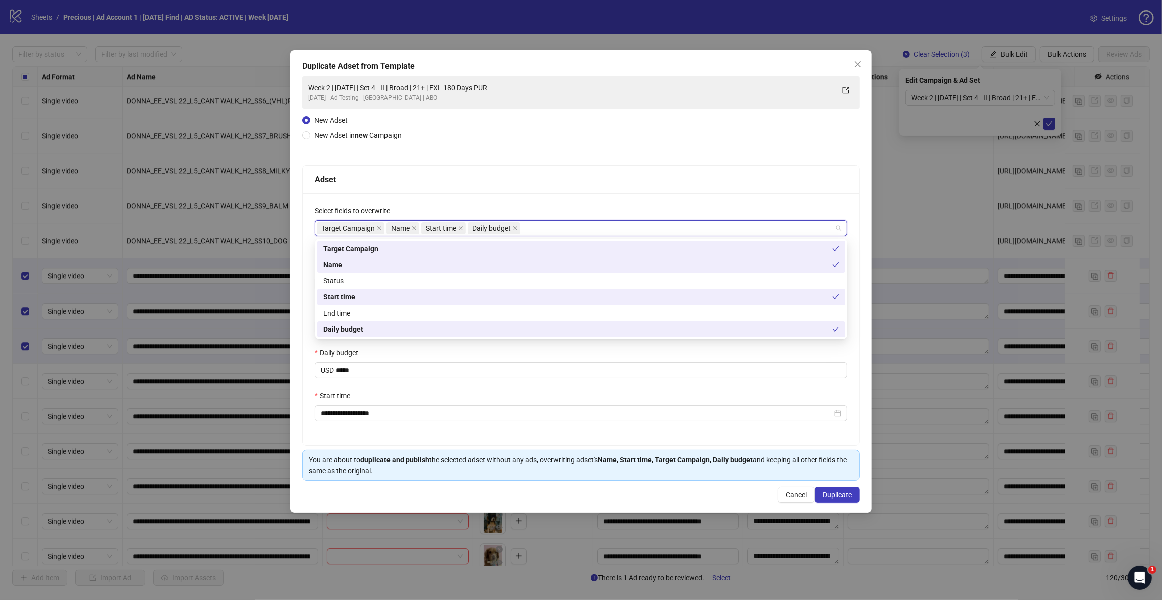
click at [593, 178] on div "Adset" at bounding box center [581, 179] width 532 height 13
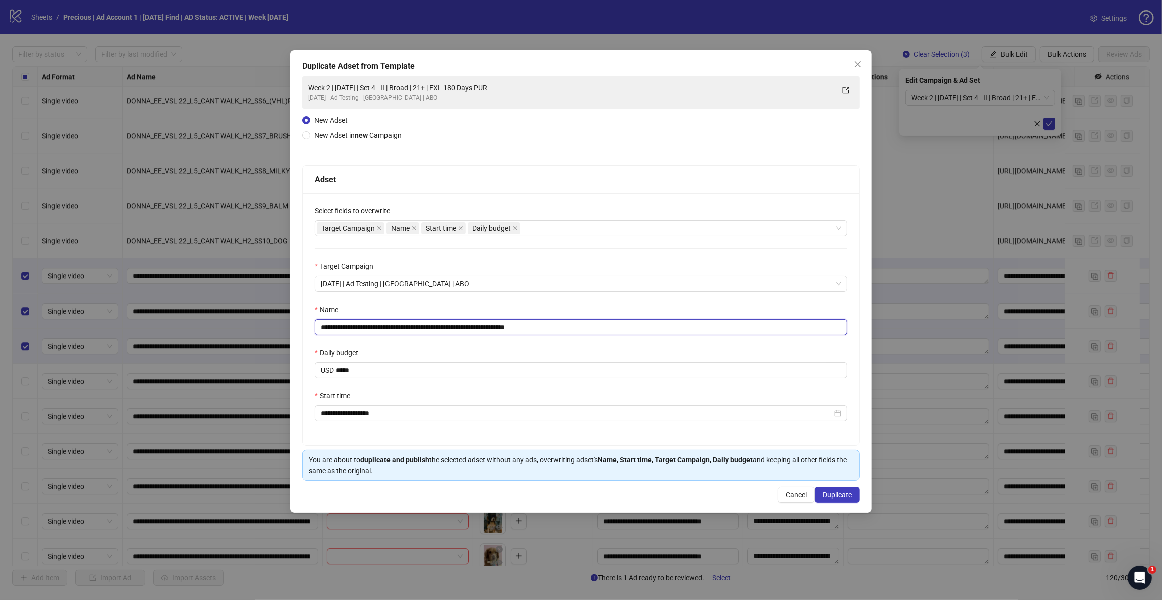
click at [556, 330] on input "**********" at bounding box center [581, 327] width 532 height 16
click at [407, 327] on input "**********" at bounding box center [581, 327] width 532 height 16
type input "**********"
click at [829, 494] on span "Duplicate" at bounding box center [837, 495] width 29 height 8
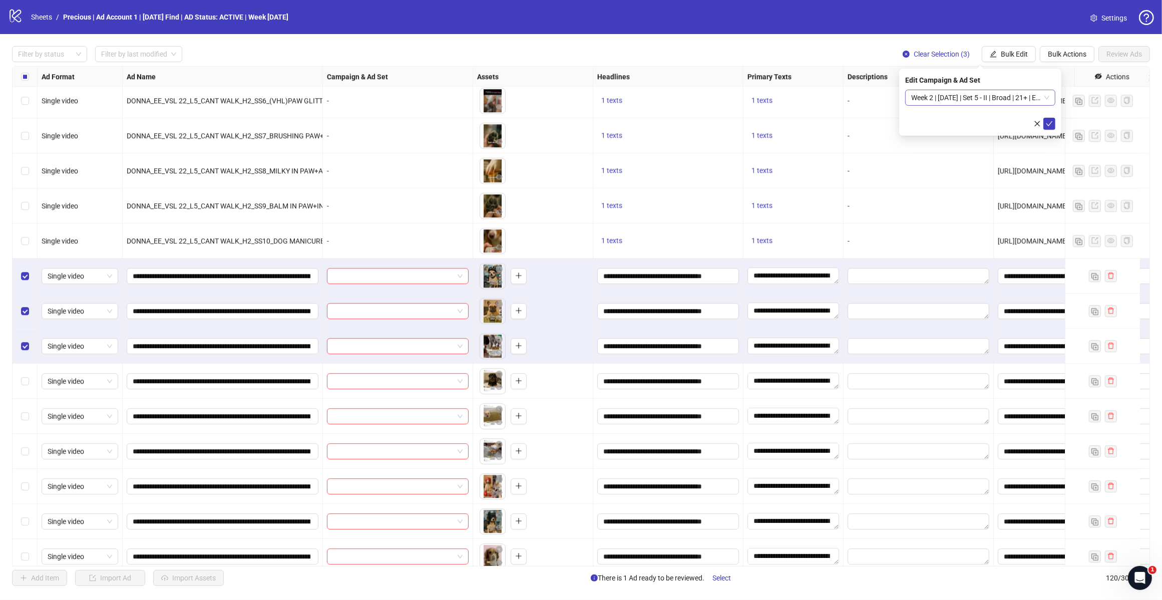
click at [1050, 94] on div "Week 2 | [DATE] | Set 5 - II | Broad | 21+ | EXL 180 Days PUR" at bounding box center [980, 98] width 150 height 16
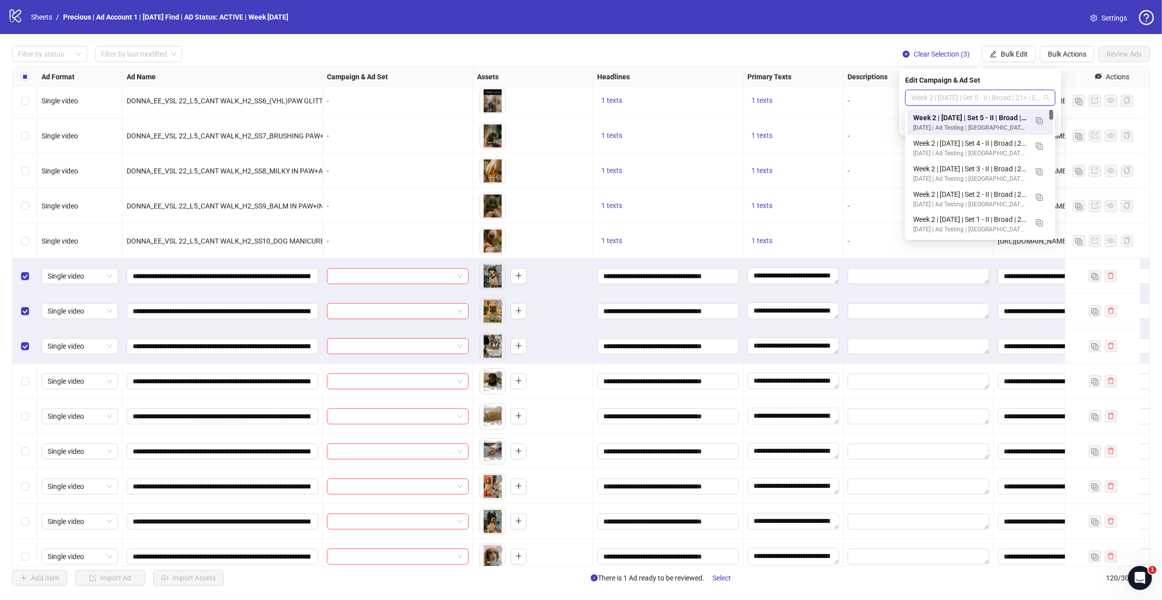
click at [1045, 100] on span "Week 2 | [DATE] | Set 5 - II | Broad | 21+ | EXL 180 Days PUR" at bounding box center [980, 97] width 138 height 15
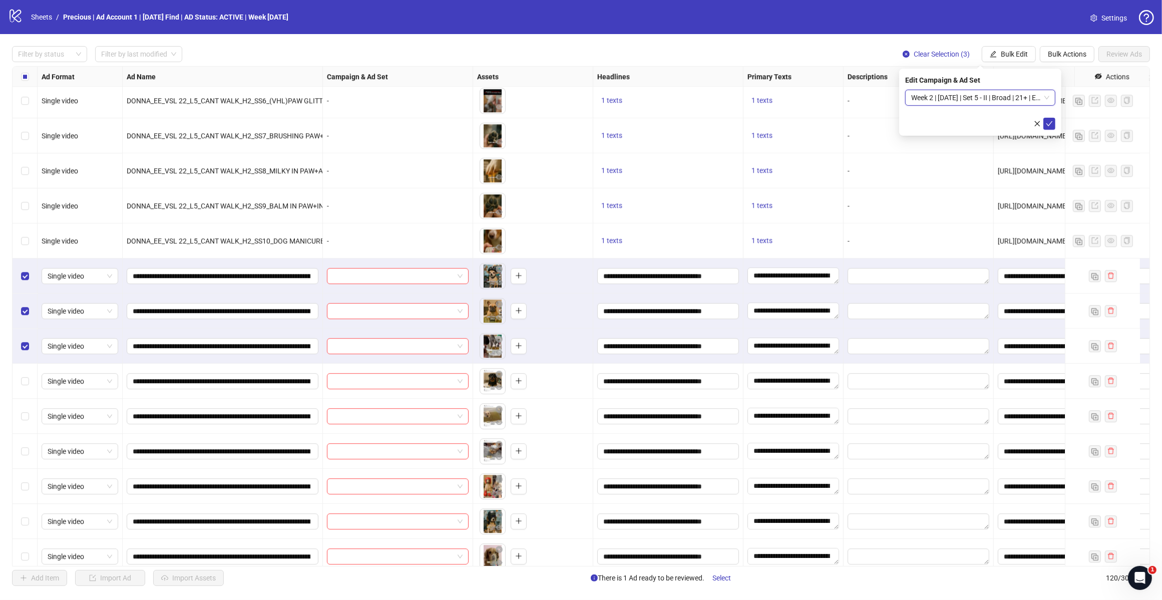
click at [1045, 100] on span "Week 2 | [DATE] | Set 5 - II | Broad | 21+ | EXL 180 Days PUR" at bounding box center [980, 97] width 138 height 15
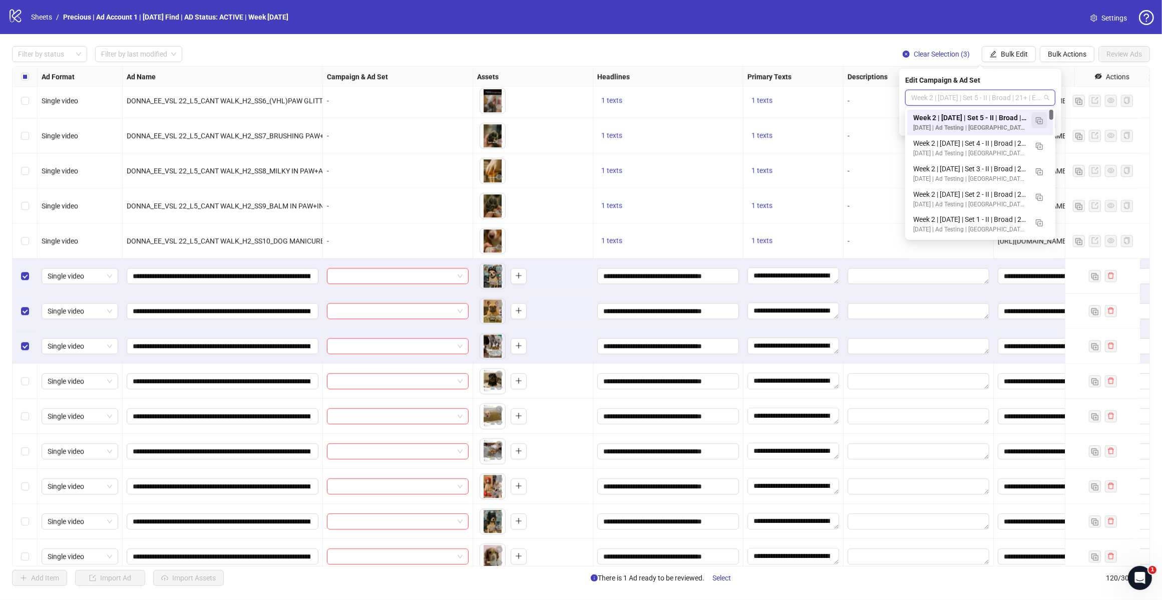
click at [1036, 128] on button "button" at bounding box center [1039, 120] width 16 height 16
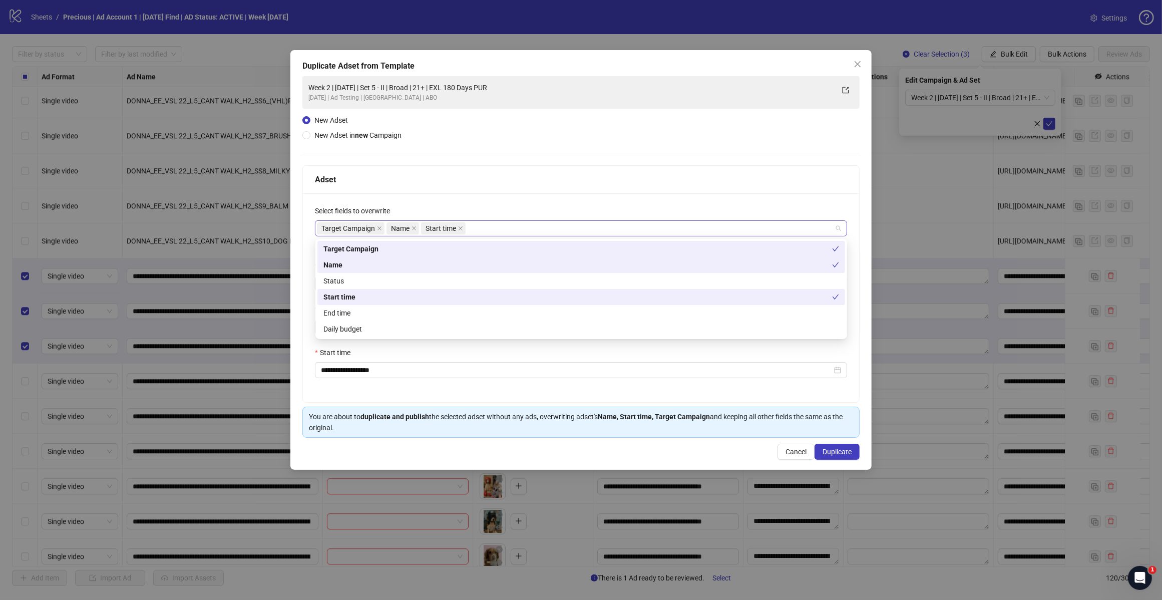
click at [512, 229] on div "Target Campaign Name Start time" at bounding box center [576, 228] width 518 height 14
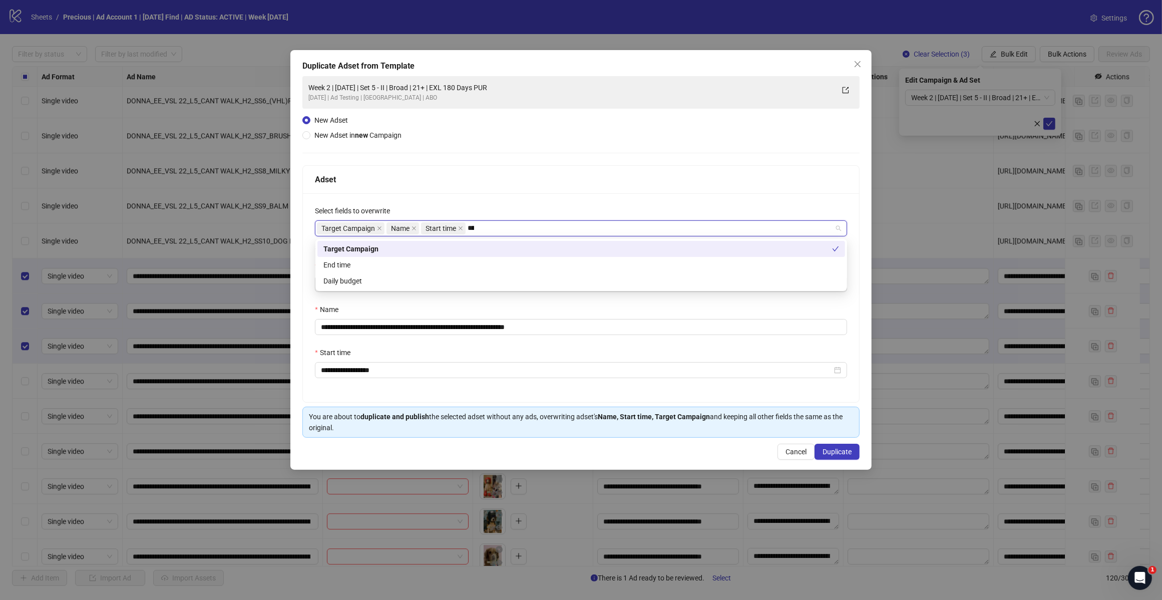
type input "*****"
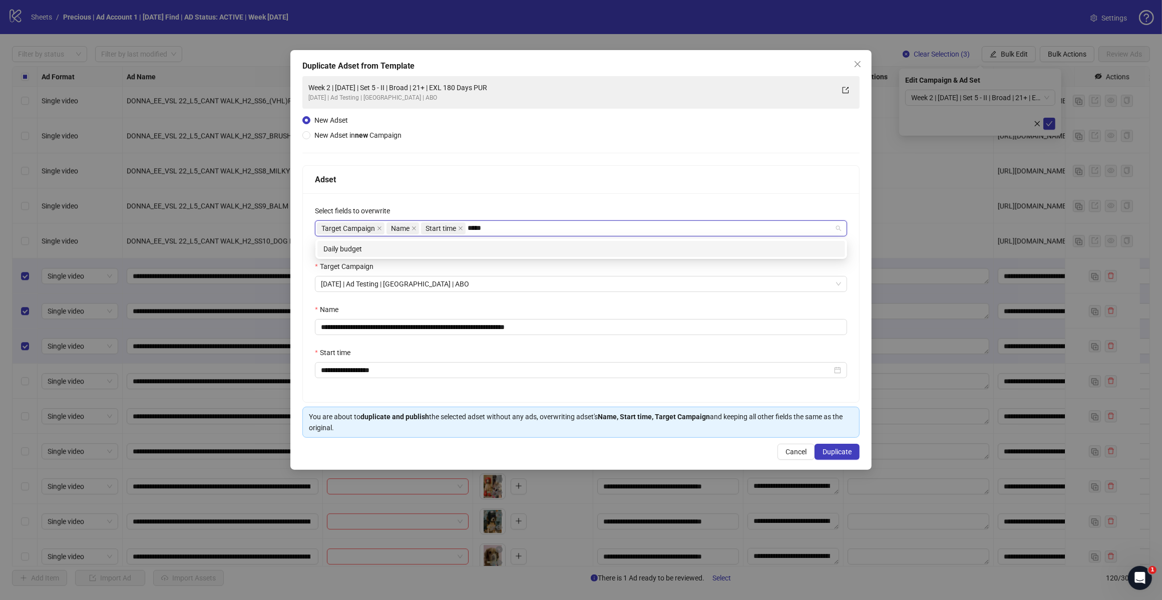
click at [481, 248] on div "Daily budget" at bounding box center [581, 248] width 516 height 11
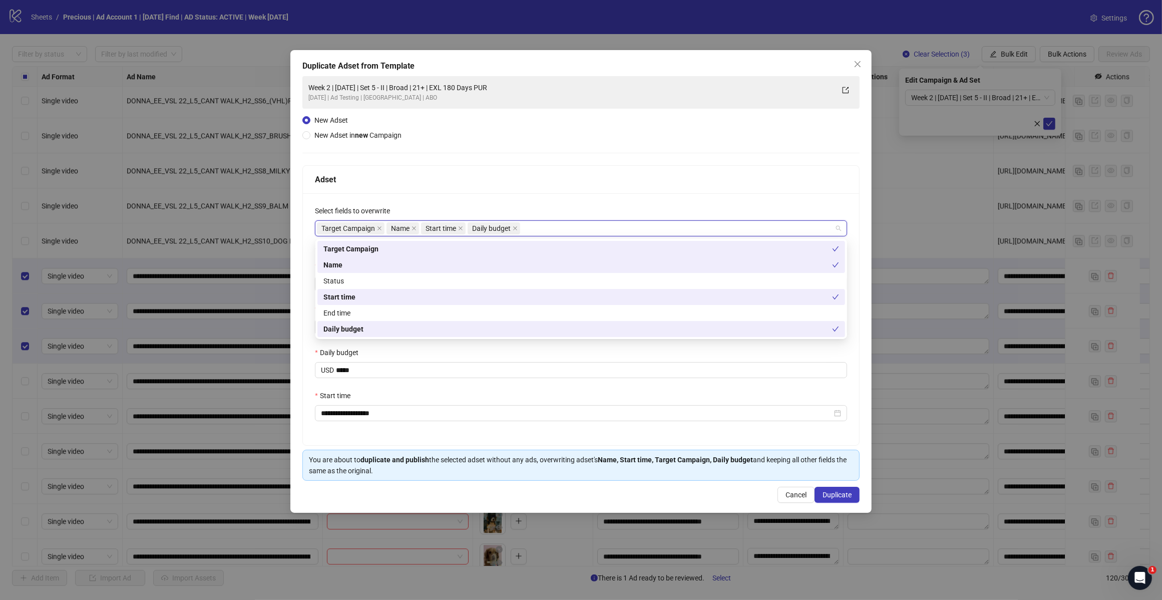
click at [536, 177] on div "Adset" at bounding box center [581, 179] width 532 height 13
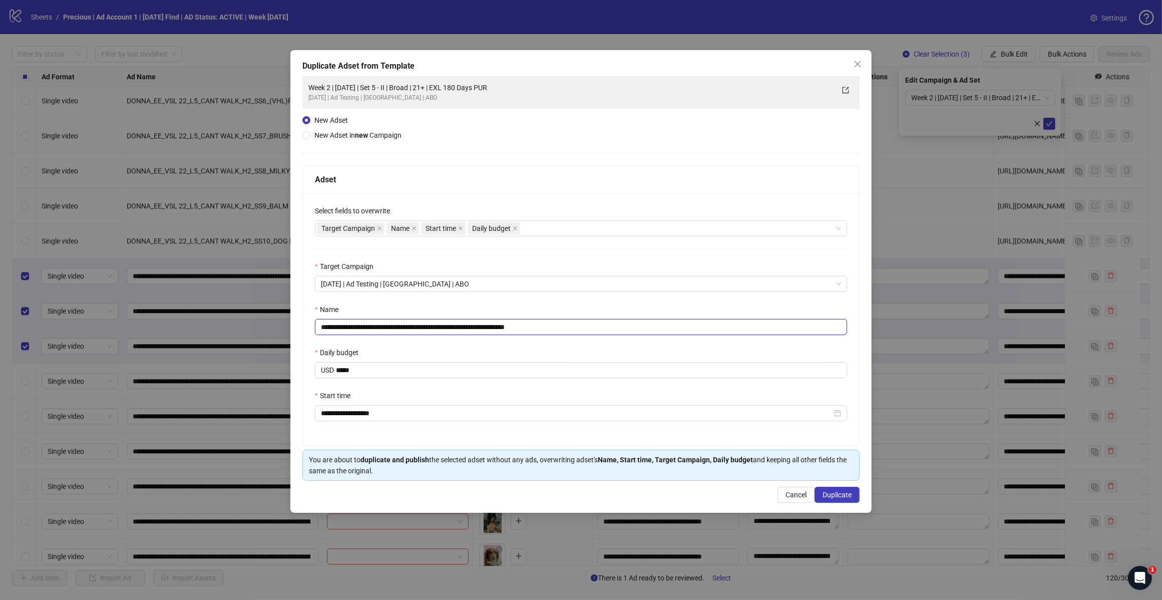
click at [553, 326] on input "**********" at bounding box center [581, 327] width 532 height 16
click at [407, 326] on input "**********" at bounding box center [581, 327] width 532 height 16
type input "**********"
click at [832, 502] on button "Duplicate" at bounding box center [837, 495] width 45 height 16
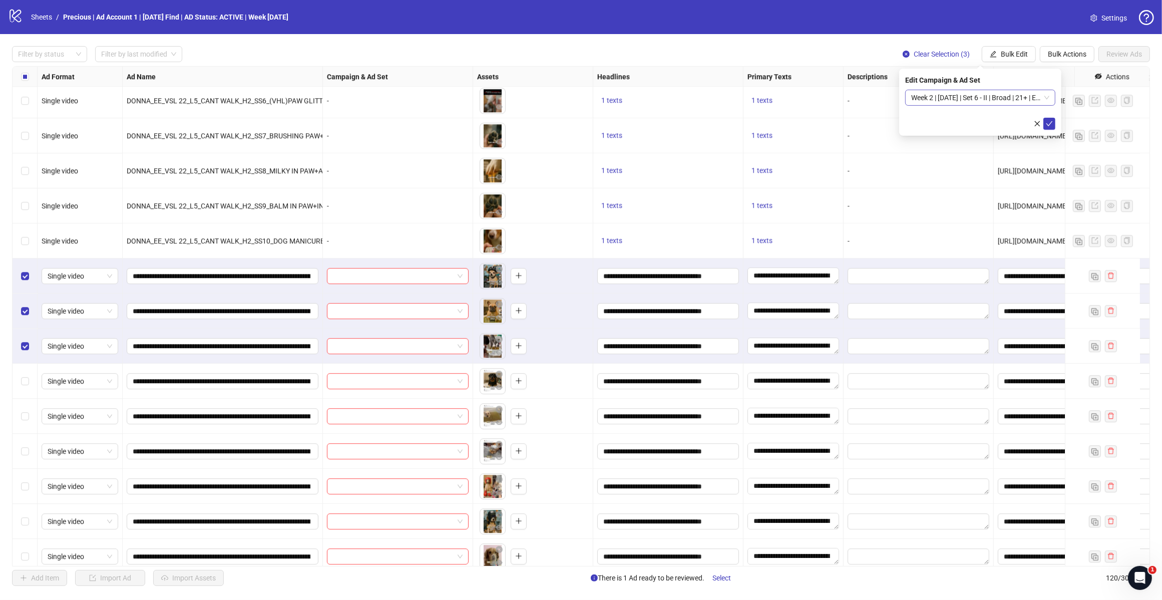
click at [1047, 98] on span "Week 2 | [DATE] | Set 6 - II | Broad | 21+ | EXL 180 Days PUR" at bounding box center [980, 97] width 138 height 15
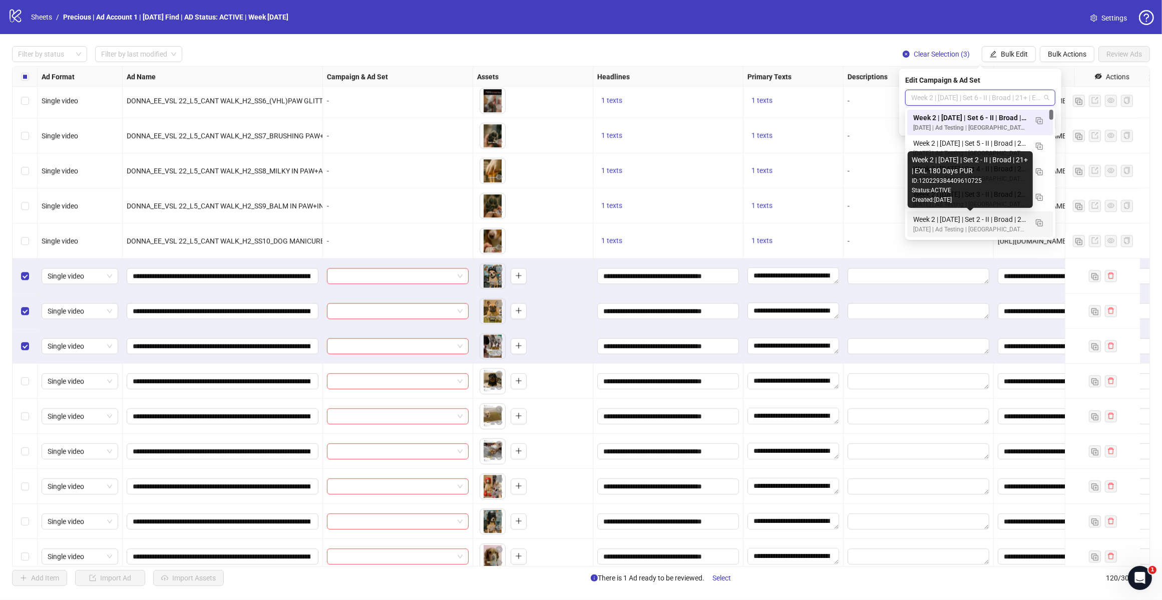
click at [988, 219] on div "Week 2 | [DATE] | Set 2 - II | Broad | 21+ | EXL 180 Days PUR" at bounding box center [970, 219] width 114 height 11
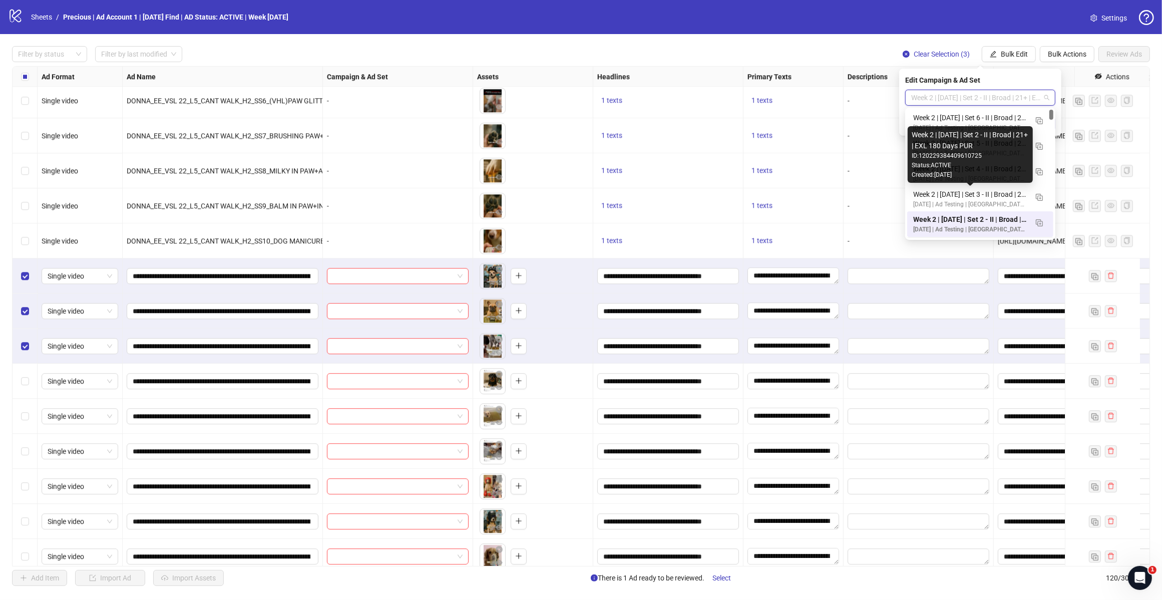
scroll to position [25, 0]
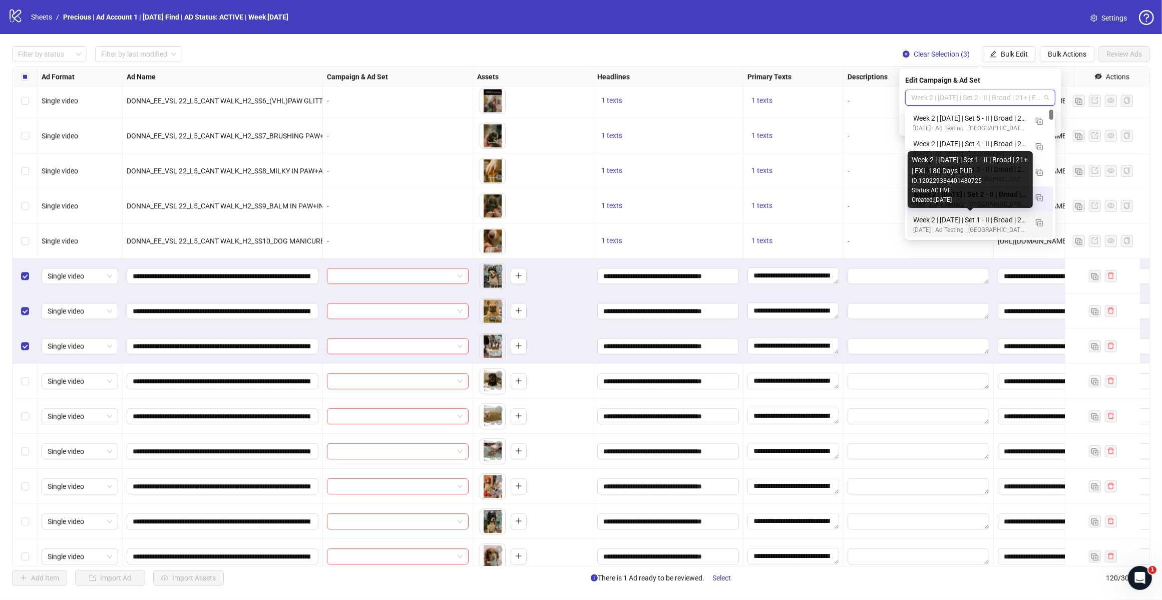
click at [989, 219] on div "Week 2 | [DATE] | Set 1 - II | Broad | 21+ | EXL 180 Days PUR" at bounding box center [970, 219] width 114 height 11
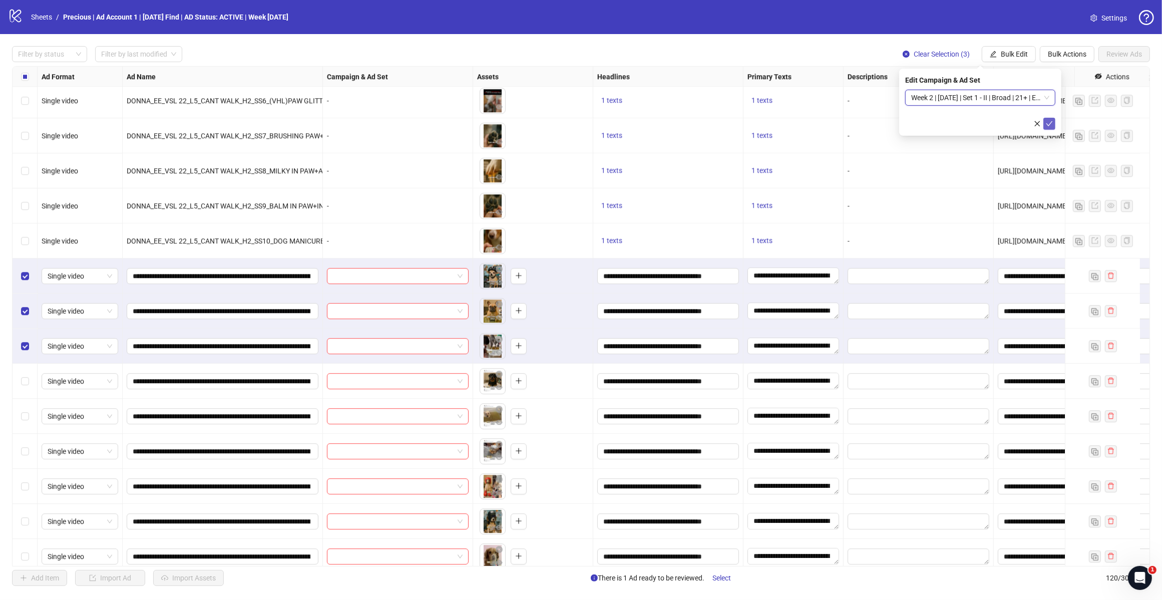
click at [1050, 124] on icon "check" at bounding box center [1049, 123] width 7 height 7
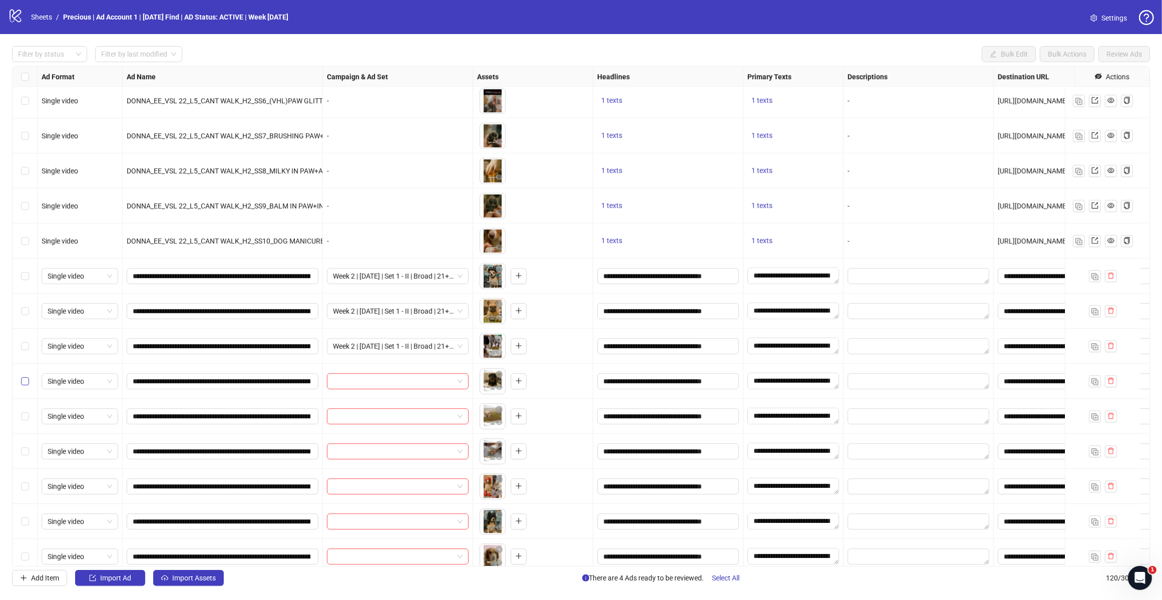
click at [24, 385] on label "Select row 104" at bounding box center [25, 380] width 8 height 11
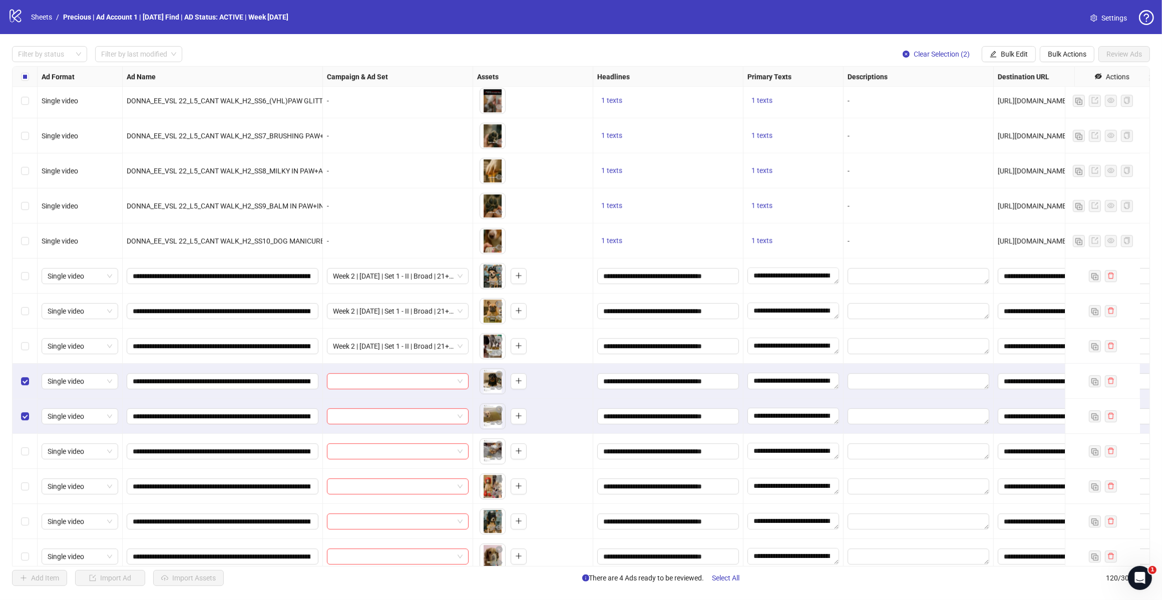
click at [29, 444] on div "Select row 106" at bounding box center [25, 451] width 25 height 35
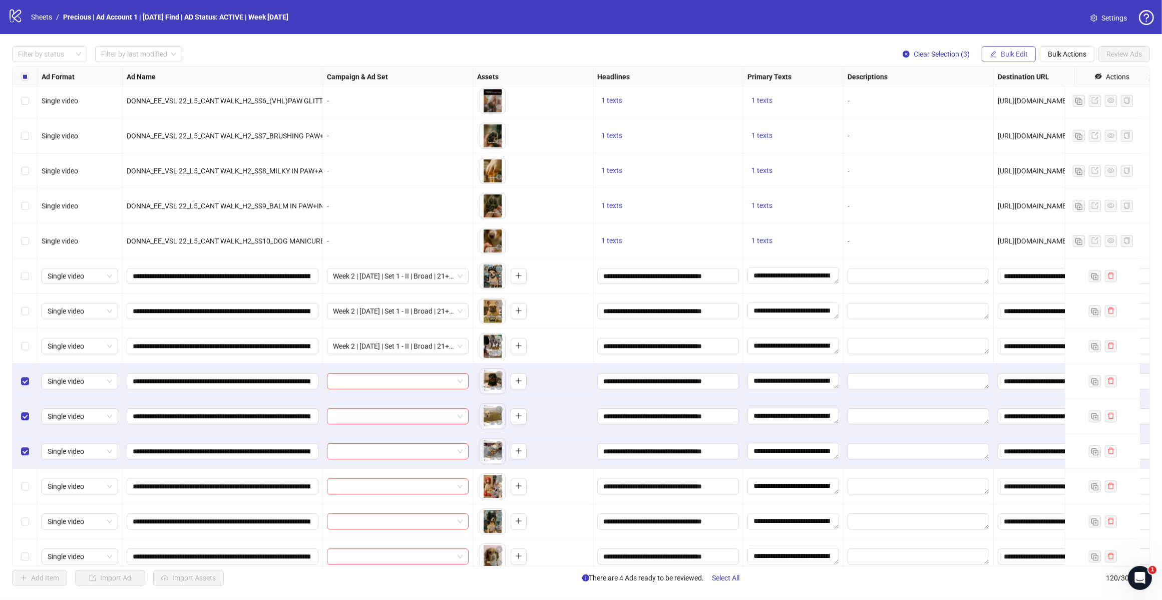
click at [1028, 56] on button "Bulk Edit" at bounding box center [1009, 54] width 54 height 16
click at [1025, 109] on span "Campaign & Ad Set" at bounding box center [1018, 106] width 60 height 11
click at [1039, 94] on input "search" at bounding box center [975, 97] width 129 height 15
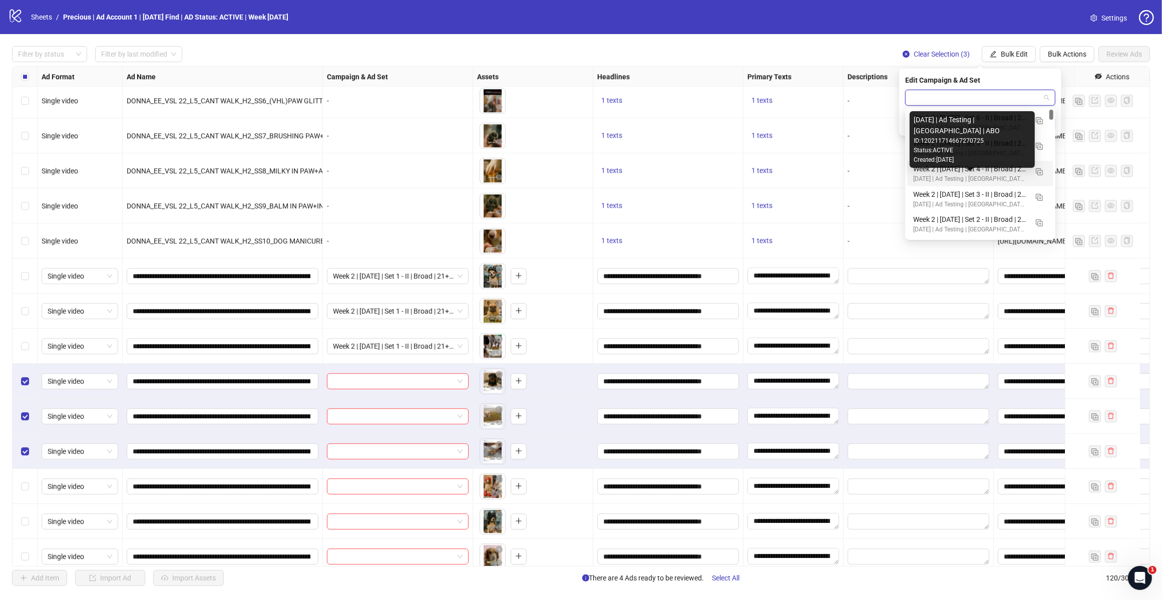
click at [982, 221] on div "Week 2 | [DATE] | Set 2 - II | Broad | 21+ | EXL 180 Days PUR" at bounding box center [970, 219] width 114 height 11
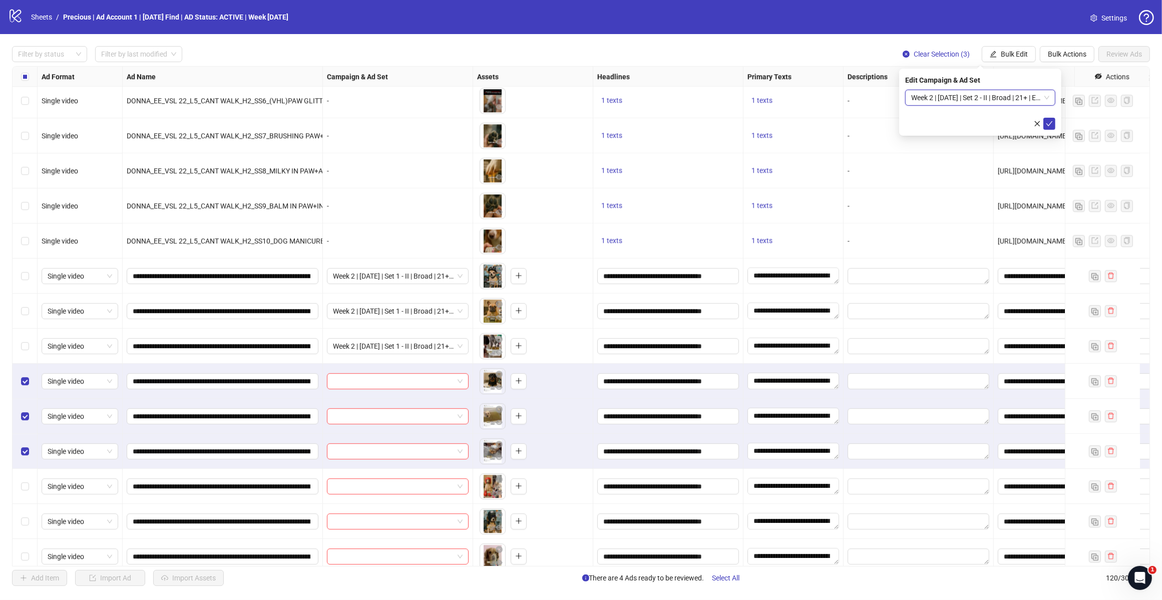
click at [1048, 116] on form "Week 2 | [DATE] | Set 2 - II | Broad | 21+ | EXL 180 Days PUR Week 2 | [DATE] |…" at bounding box center [980, 110] width 150 height 40
click at [1048, 122] on icon "check" at bounding box center [1049, 123] width 7 height 7
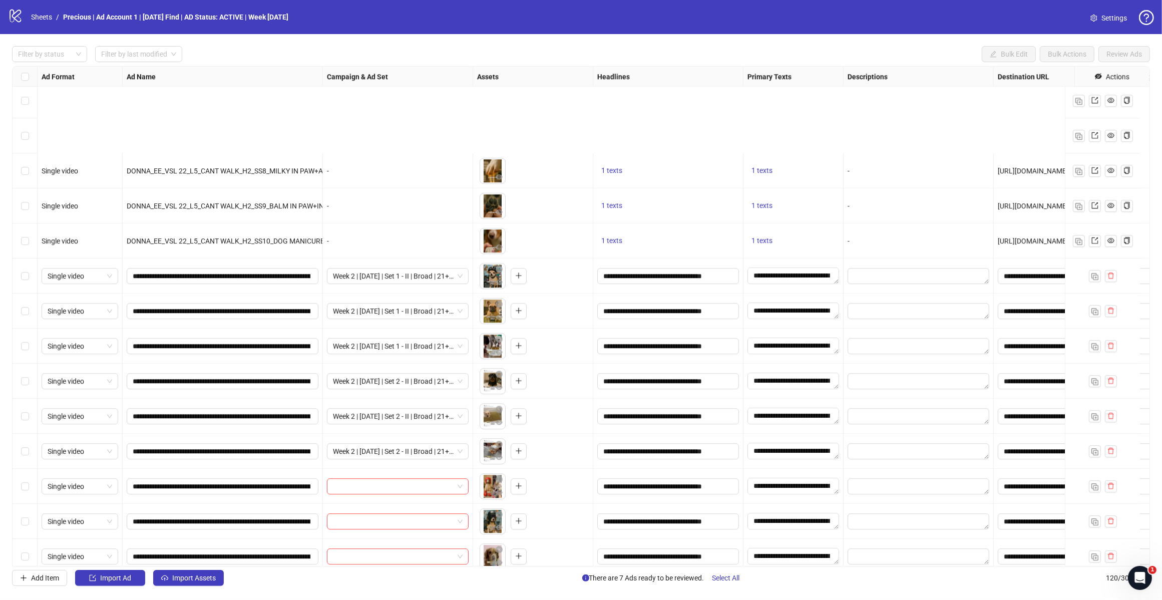
scroll to position [3520, 0]
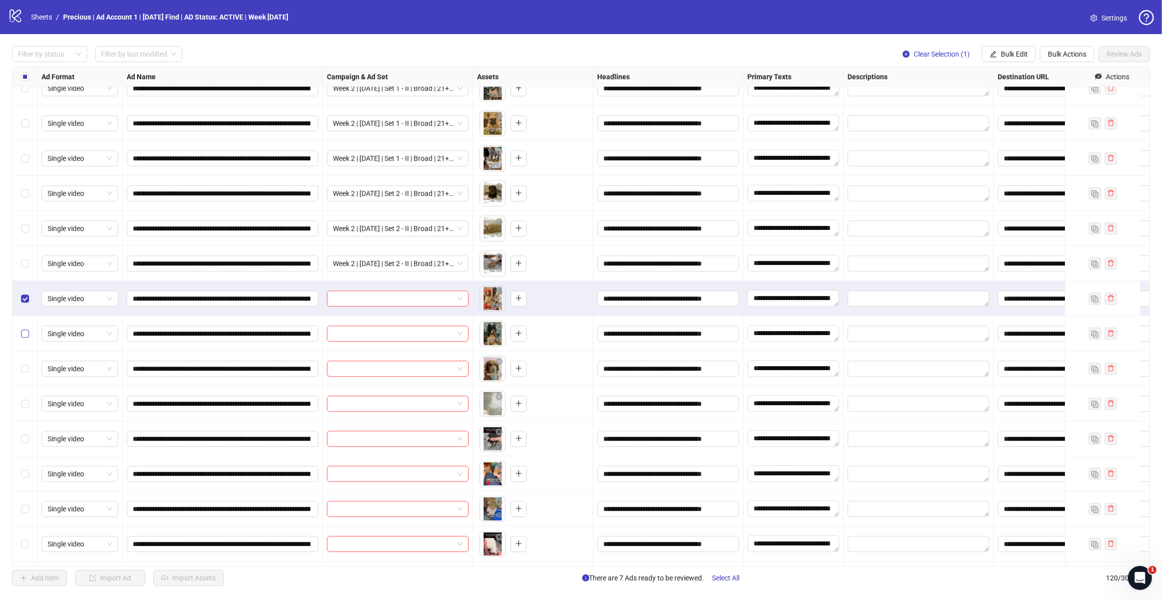
click at [25, 338] on label "Select row 108" at bounding box center [25, 333] width 8 height 11
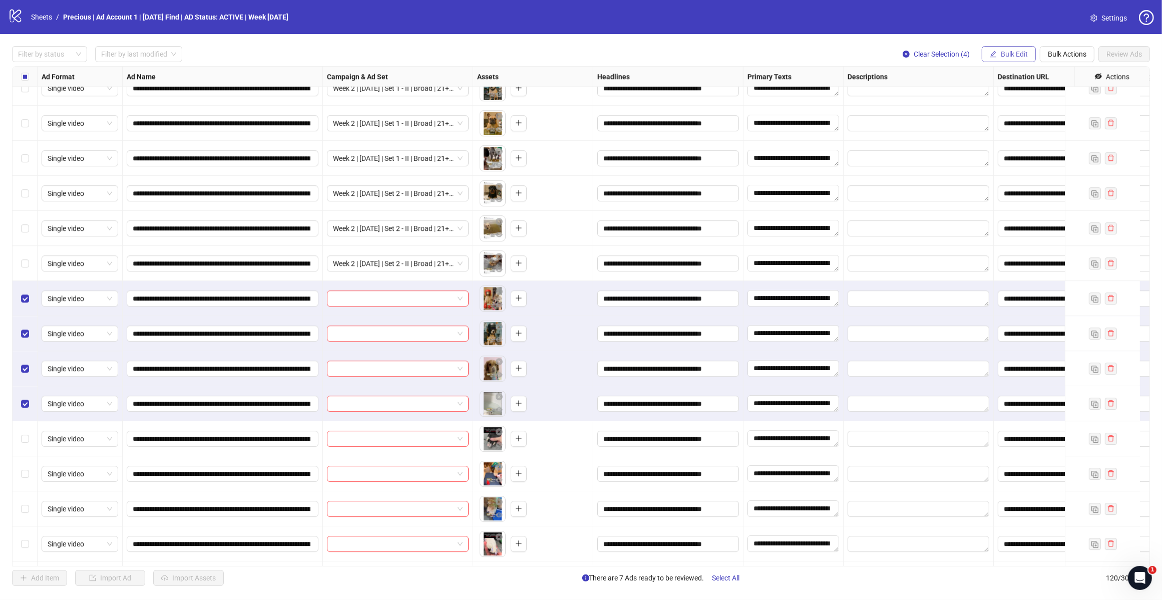
click at [1009, 47] on button "Bulk Edit" at bounding box center [1009, 54] width 54 height 16
click at [1020, 108] on span "Campaign & Ad Set" at bounding box center [1018, 106] width 60 height 11
click at [1047, 97] on span at bounding box center [980, 97] width 138 height 15
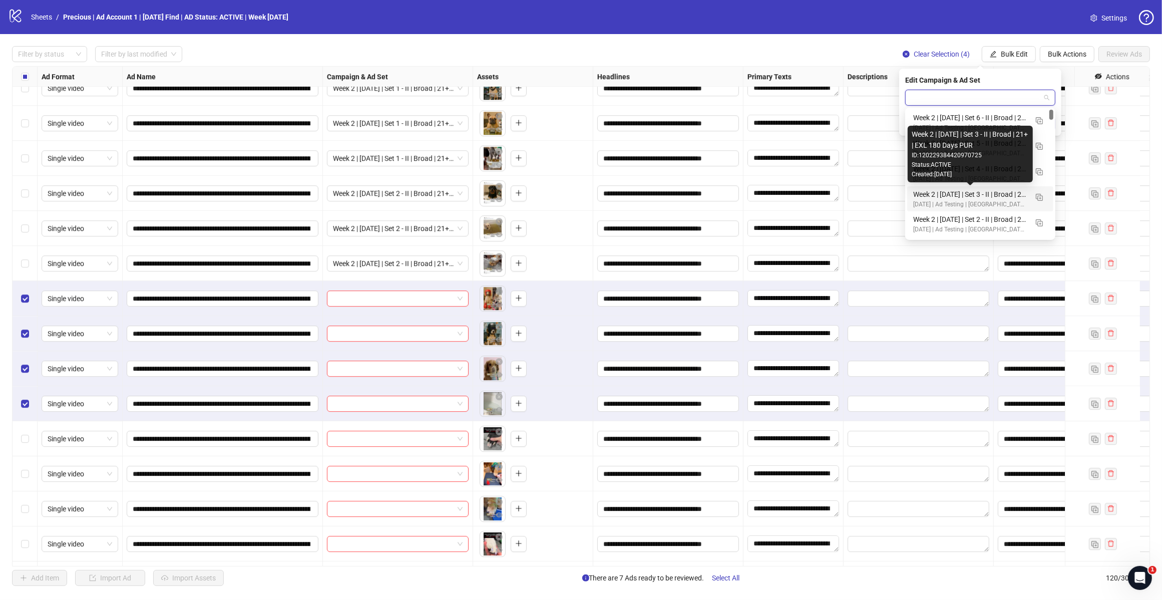
click at [988, 198] on div "Week 2 | [DATE] | Set 3 - II | Broad | 21+ | EXL 180 Days PUR" at bounding box center [970, 194] width 114 height 11
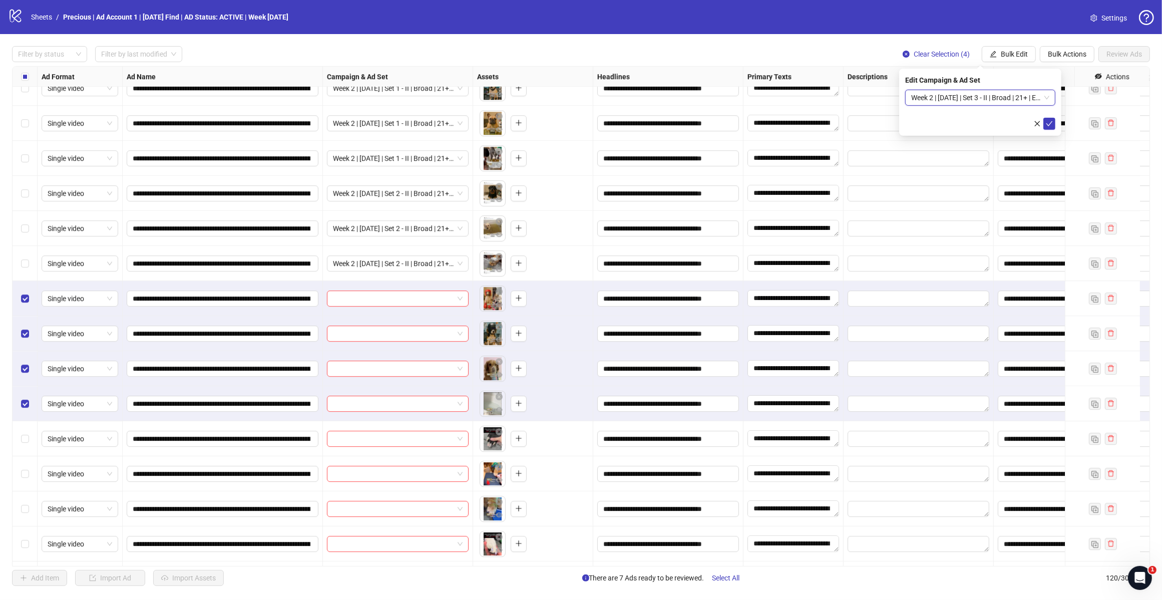
click at [1050, 123] on icon "check" at bounding box center [1049, 123] width 7 height 7
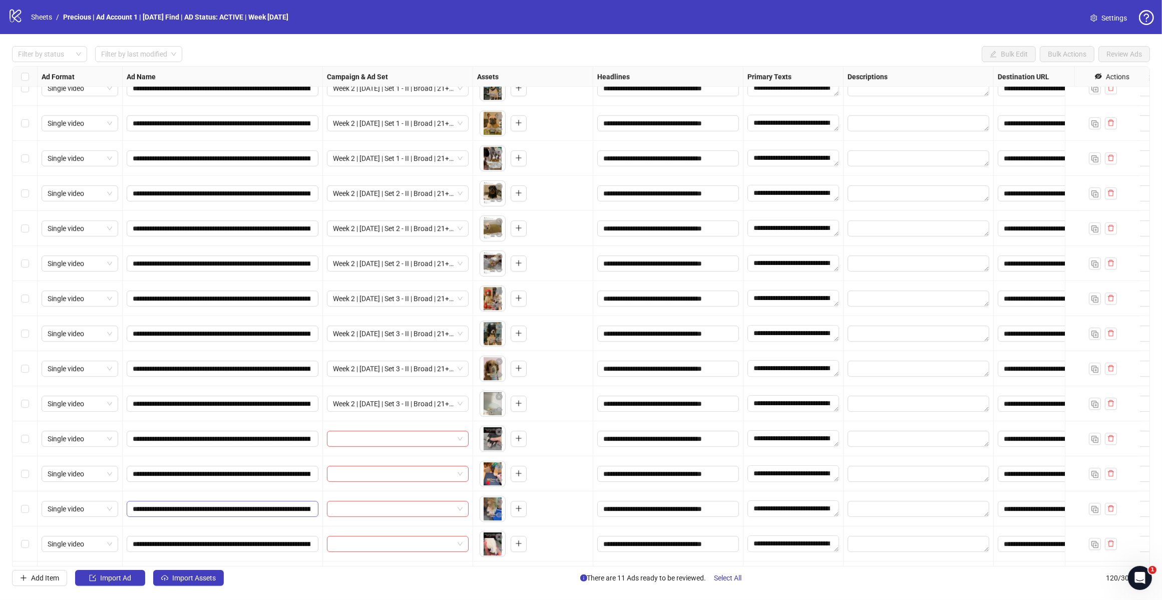
click at [26, 503] on label "Select row 113" at bounding box center [25, 508] width 8 height 11
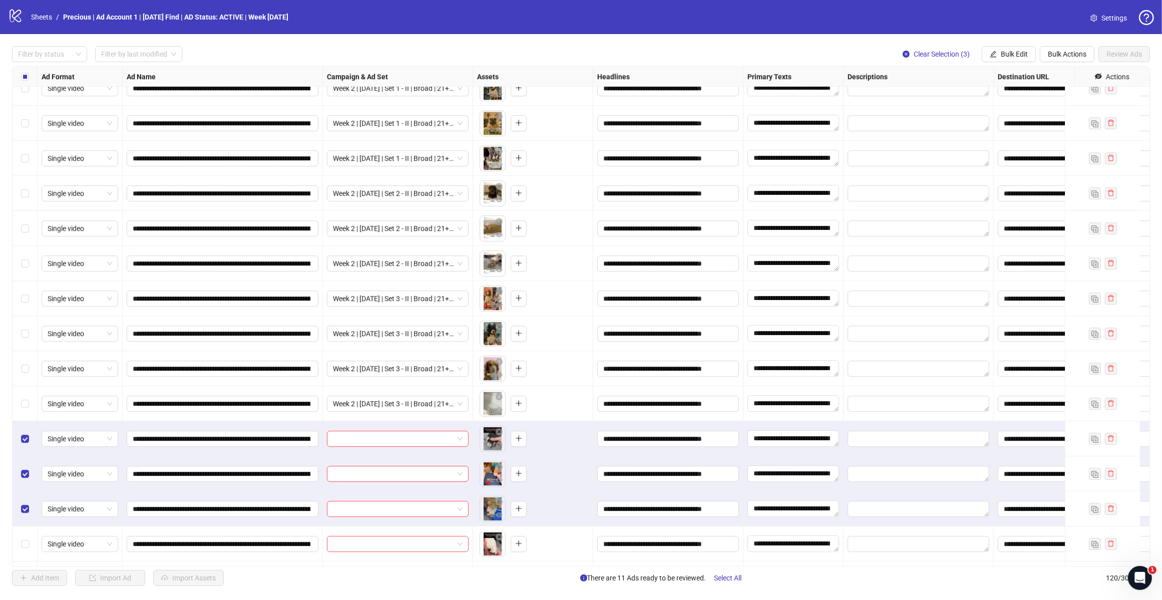
click at [1007, 44] on div "Filter by status Filter by last modified Clear Selection (3) Bulk Edit Bulk Act…" at bounding box center [581, 316] width 1162 height 564
click at [1005, 51] on span "Bulk Edit" at bounding box center [1014, 54] width 27 height 8
click at [1039, 103] on span "Campaign & Ad Set" at bounding box center [1018, 106] width 60 height 11
click at [1042, 99] on span at bounding box center [980, 97] width 138 height 15
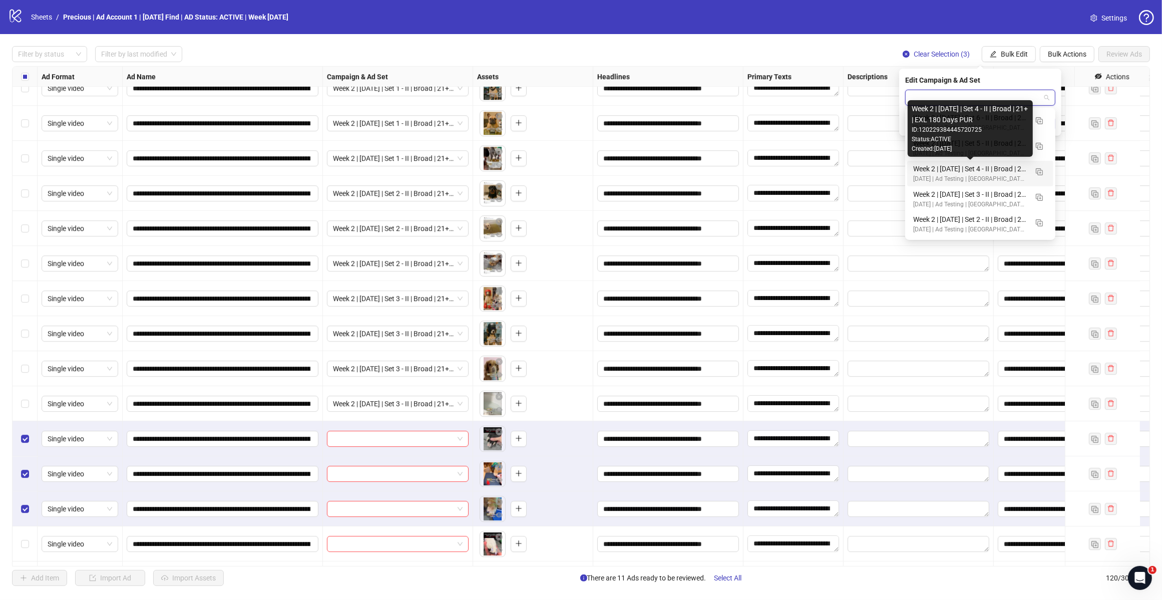
click at [975, 163] on div "Week 2 | [DATE] | Set 4 - II | Broad | 21+ | EXL 180 Days PUR" at bounding box center [970, 168] width 114 height 11
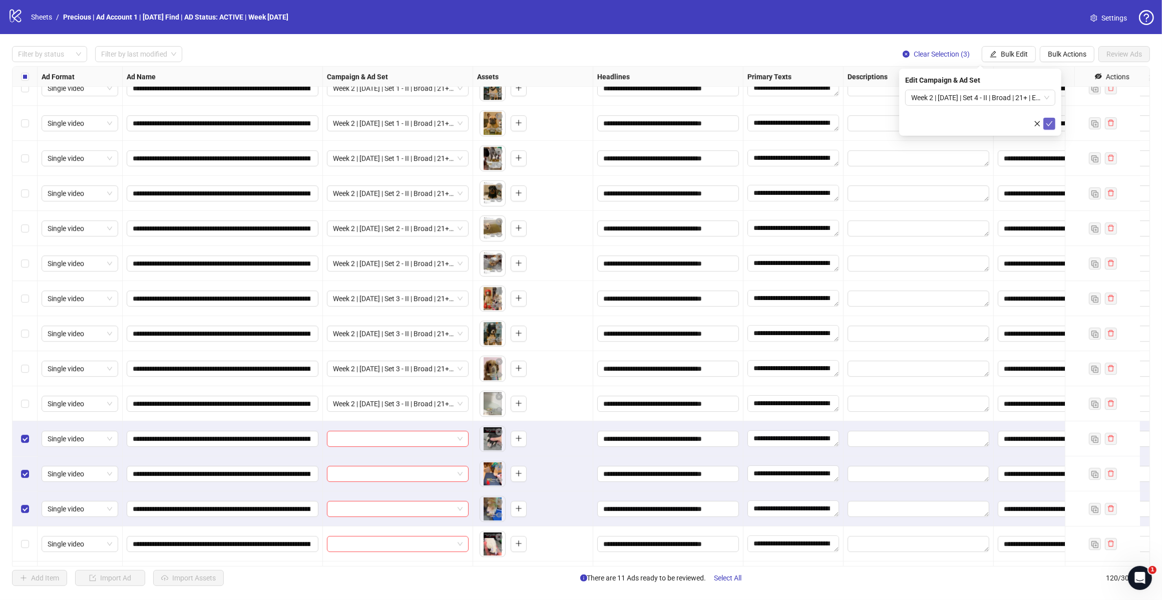
click at [1051, 120] on icon "check" at bounding box center [1049, 123] width 7 height 7
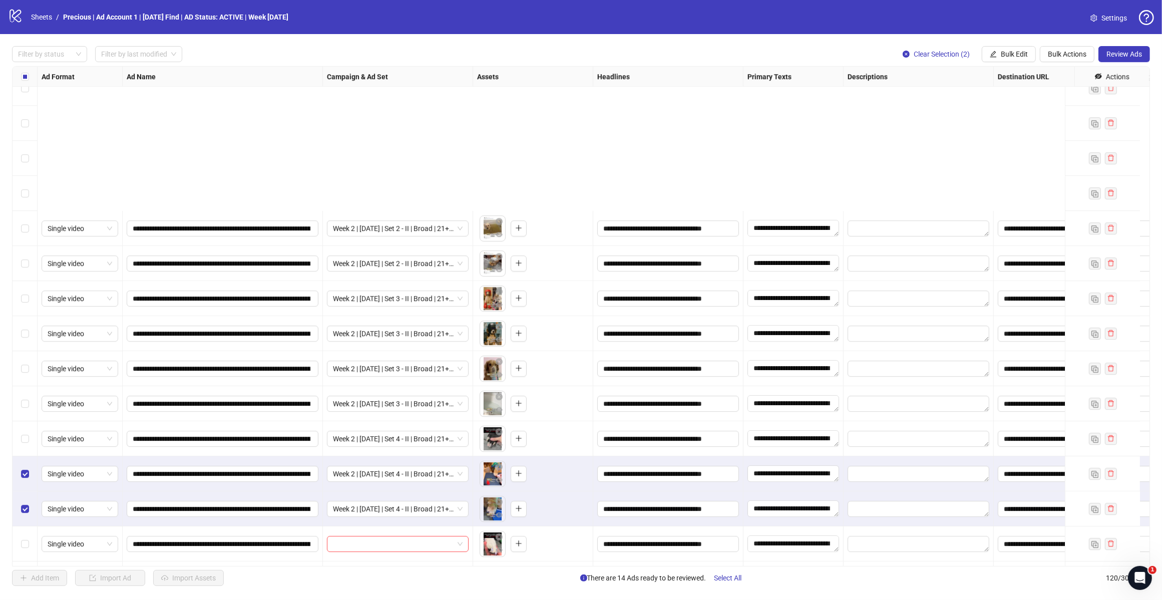
scroll to position [3708, 0]
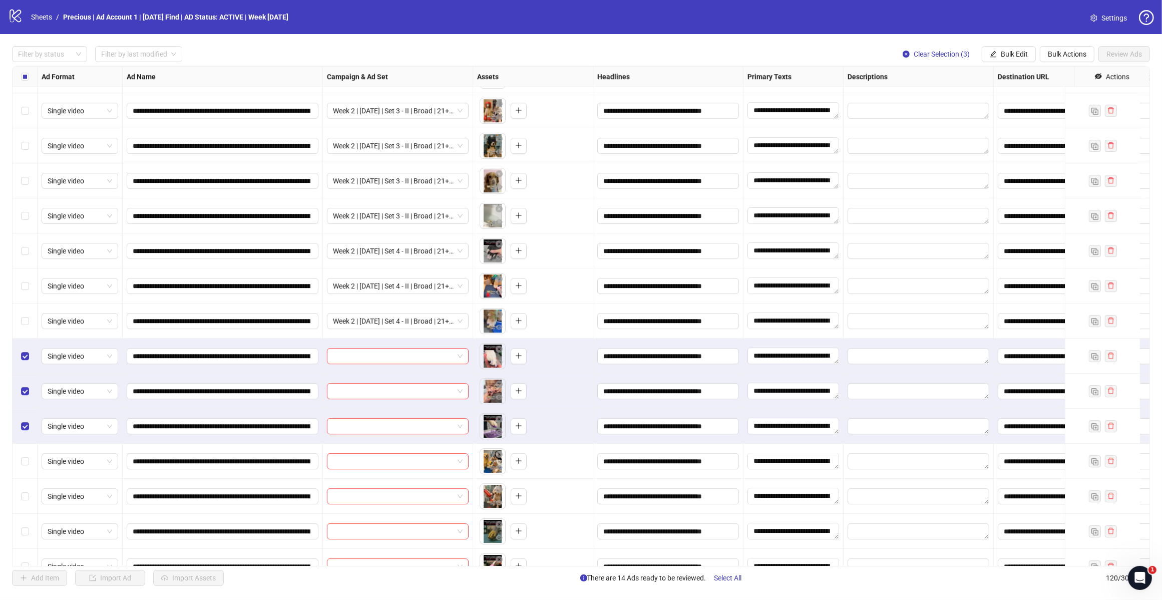
click at [1014, 55] on span "Bulk Edit" at bounding box center [1014, 54] width 27 height 8
click at [1032, 101] on span "Campaign & Ad Set" at bounding box center [1018, 106] width 60 height 11
click at [1023, 103] on input "search" at bounding box center [975, 97] width 129 height 15
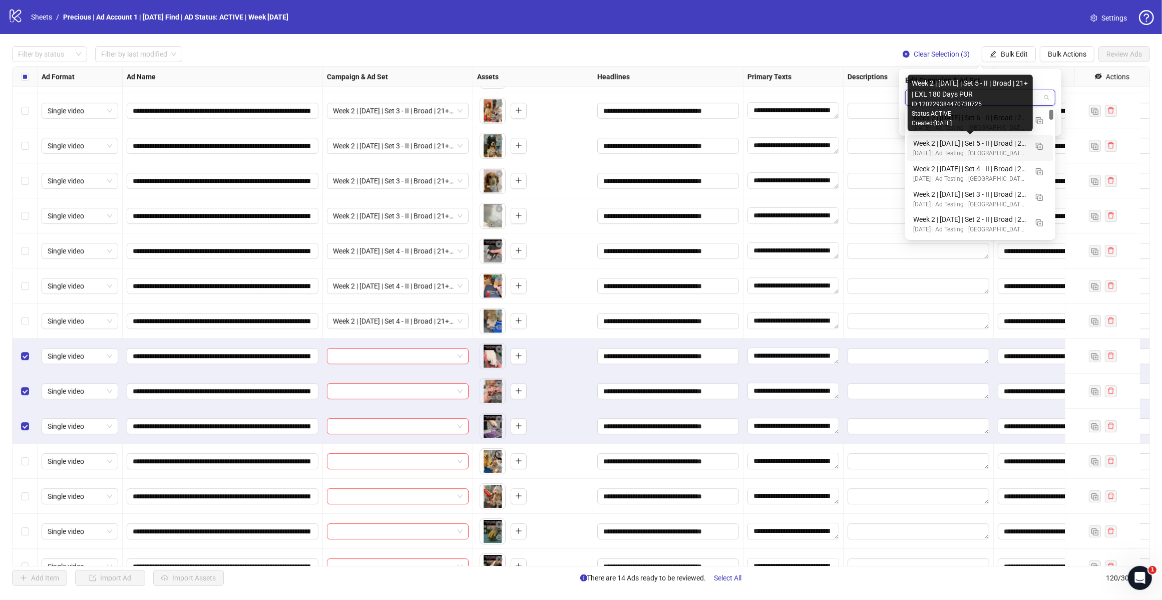
click at [1004, 146] on div "Week 2 | [DATE] | Set 5 - II | Broad | 21+ | EXL 180 Days PUR" at bounding box center [970, 143] width 114 height 11
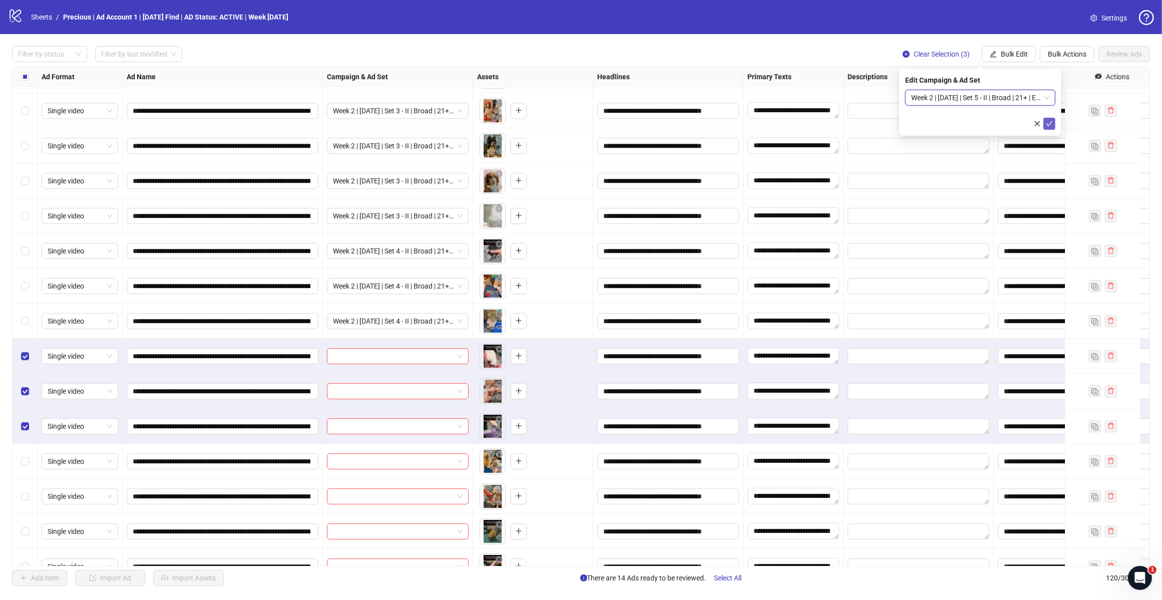
click at [1050, 128] on button "submit" at bounding box center [1049, 124] width 12 height 12
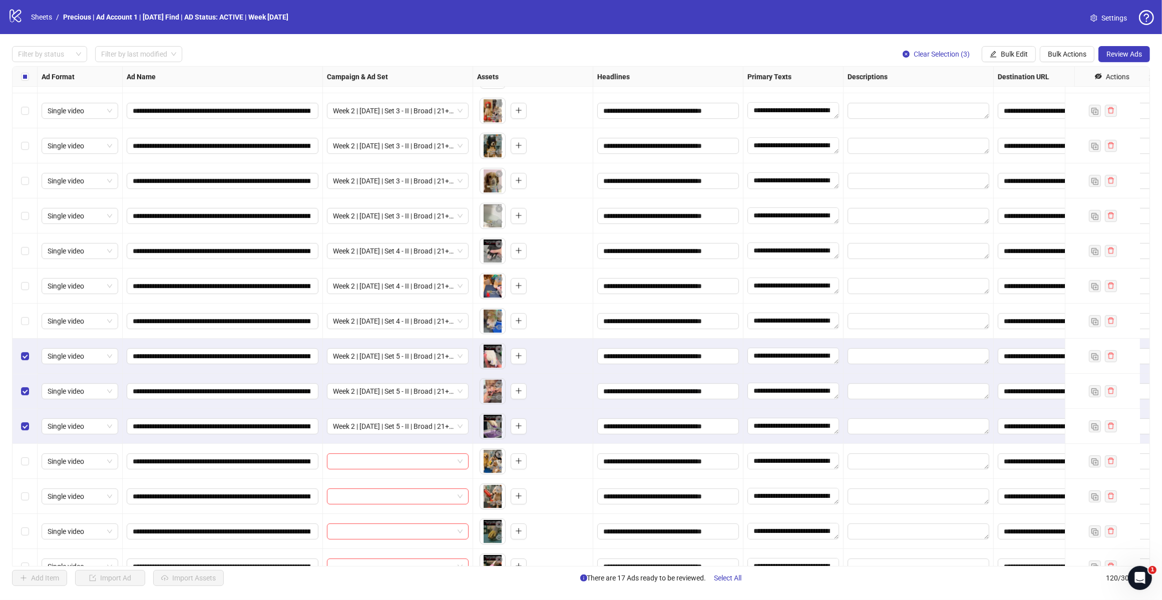
scroll to position [3736, 0]
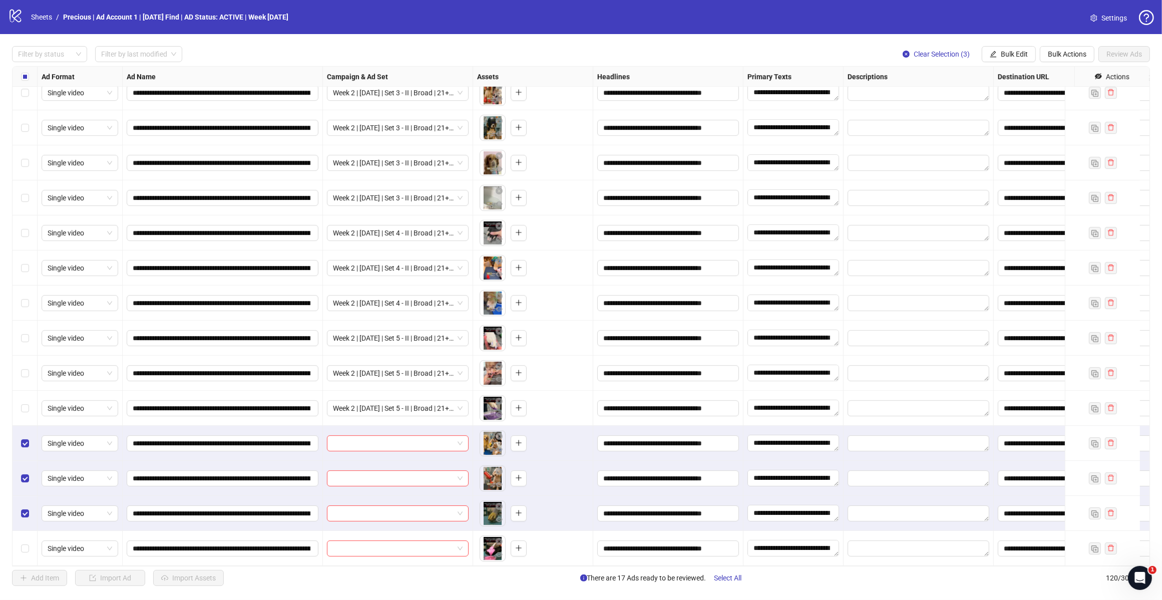
click at [26, 532] on div "Select row 120" at bounding box center [25, 548] width 25 height 35
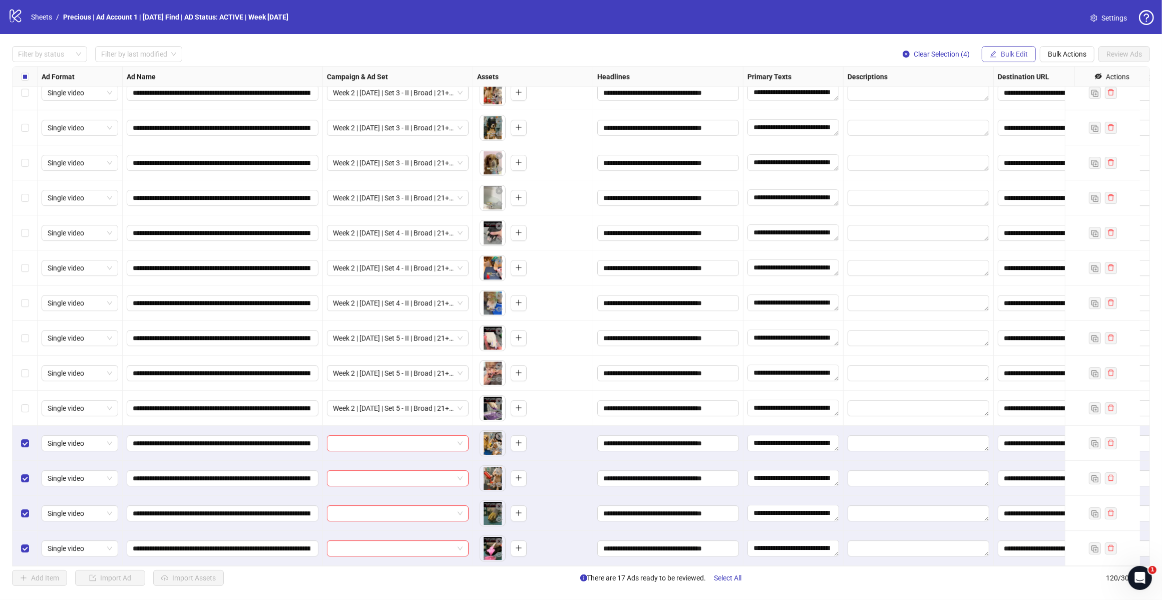
click at [1016, 62] on button "Bulk Edit" at bounding box center [1009, 54] width 54 height 16
click at [1016, 104] on span "Campaign & Ad Set" at bounding box center [1018, 106] width 60 height 11
click at [1048, 97] on span at bounding box center [980, 97] width 138 height 15
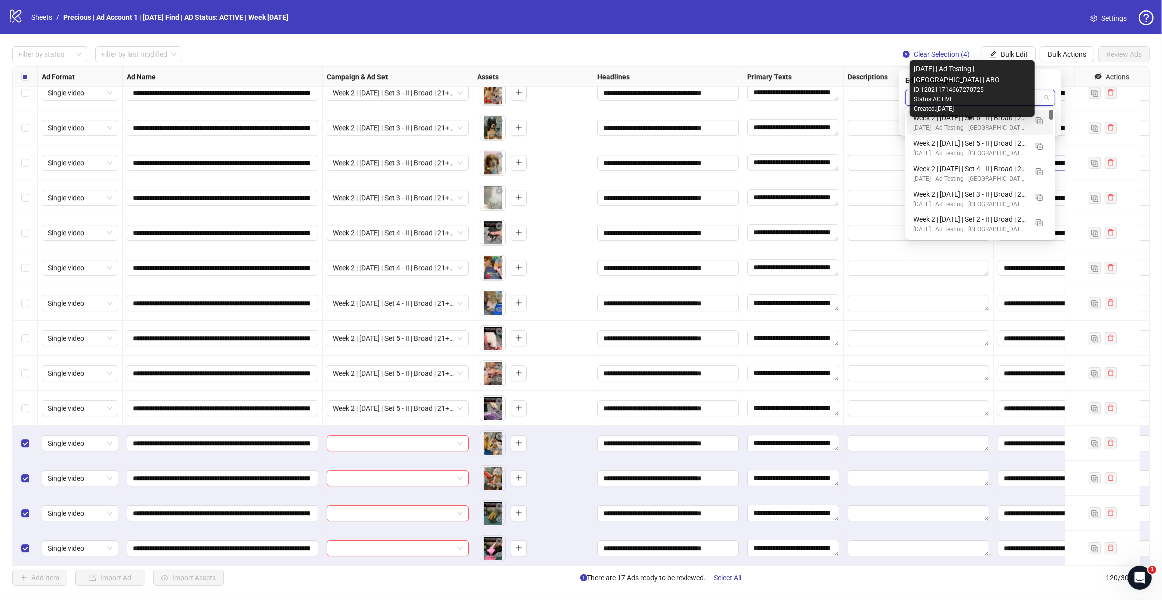
click at [988, 118] on div "Week 2 | [DATE] | Set 6 - II | Broad | 21+ | EXL 180 Days PUR" at bounding box center [970, 117] width 114 height 11
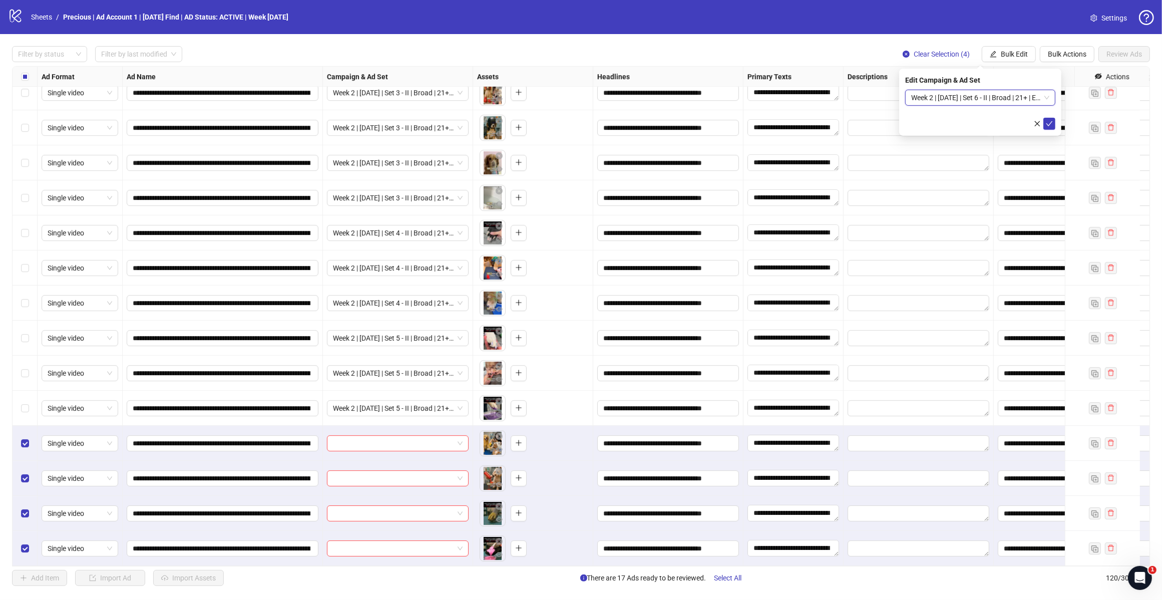
click at [1050, 124] on icon "check" at bounding box center [1049, 123] width 7 height 7
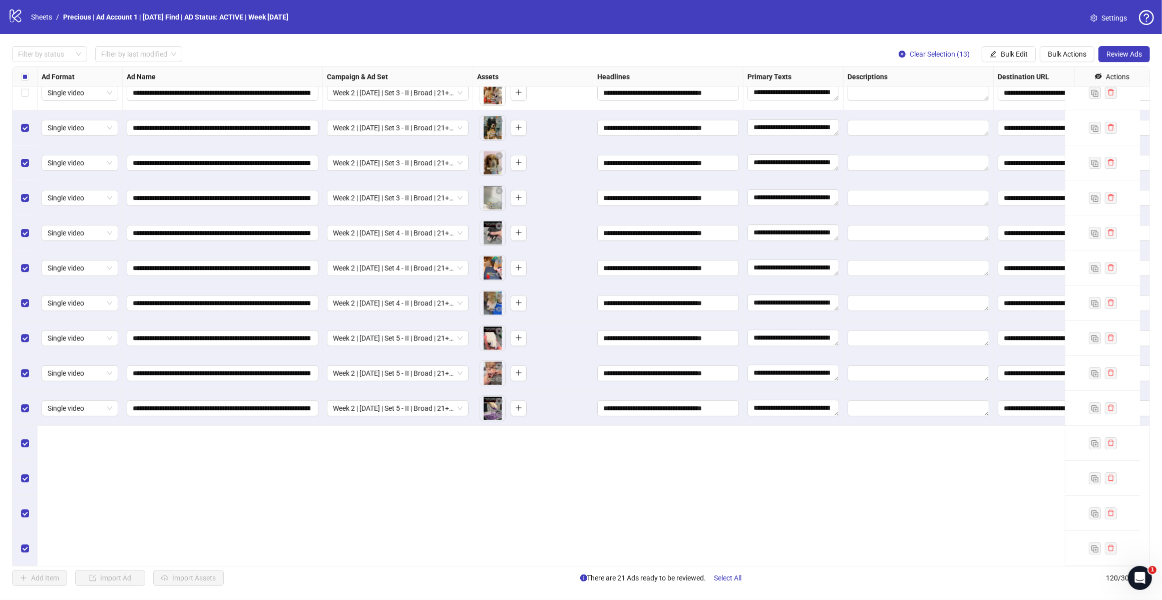
scroll to position [3548, 0]
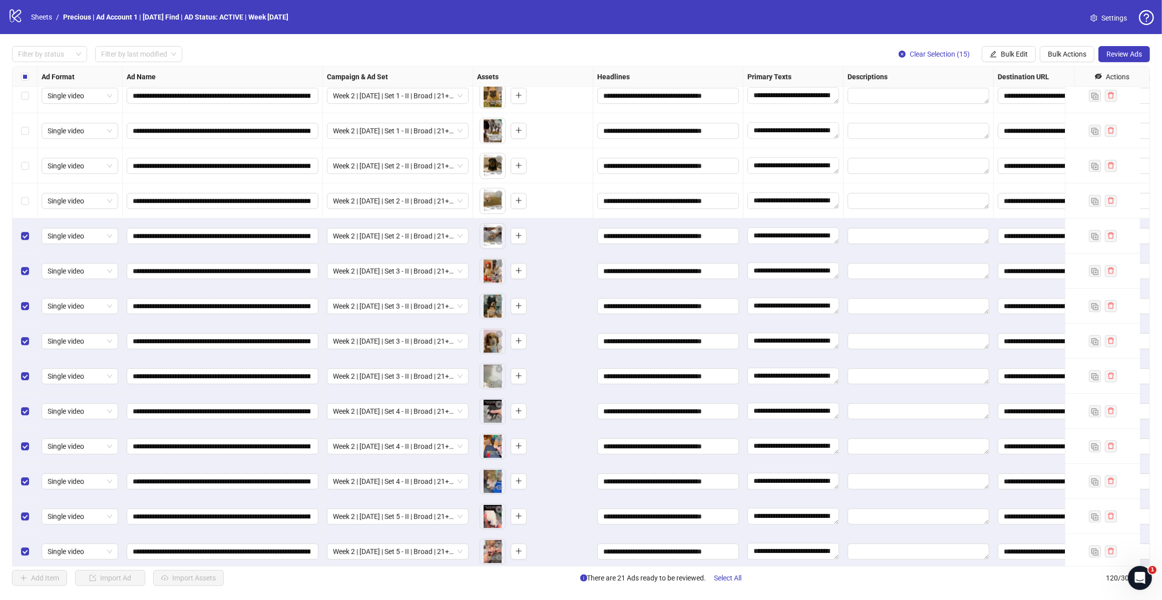
click at [26, 157] on div "Select row 104" at bounding box center [25, 165] width 25 height 35
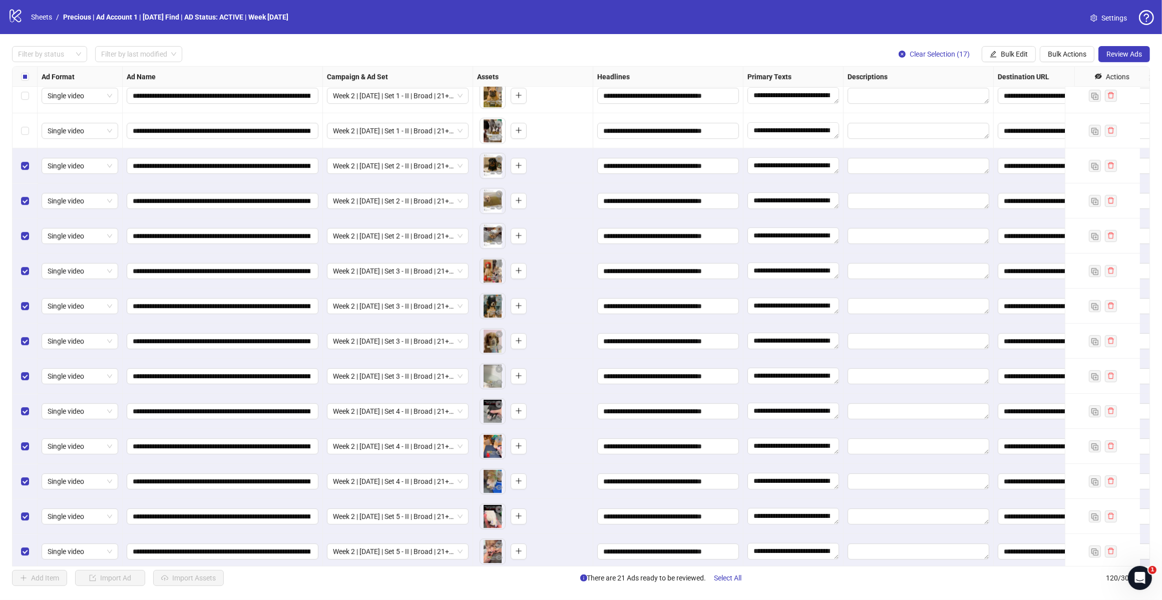
click at [31, 121] on div "Select row 103" at bounding box center [25, 130] width 25 height 35
click at [26, 91] on label "Select row 102" at bounding box center [25, 95] width 8 height 11
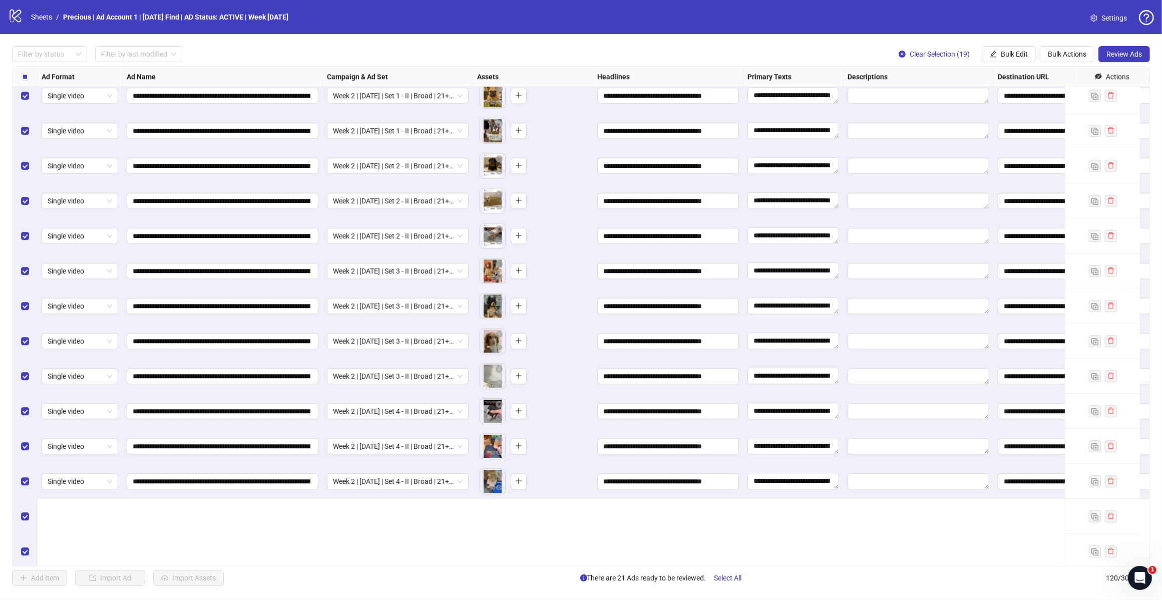
scroll to position [3298, 0]
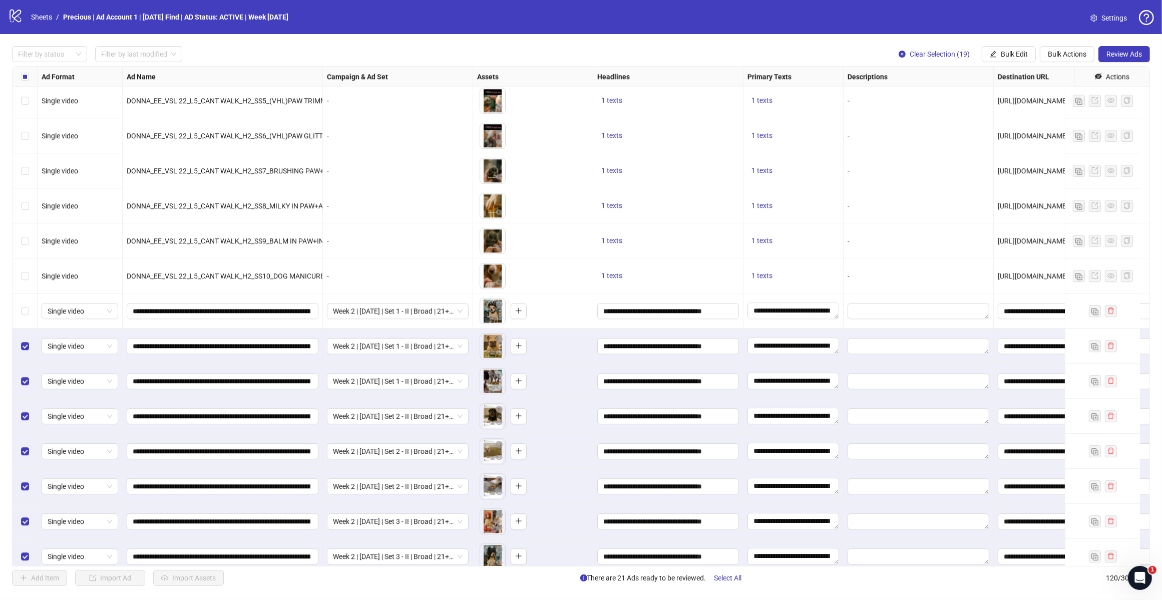
click at [18, 312] on div "Select row 101" at bounding box center [25, 310] width 25 height 35
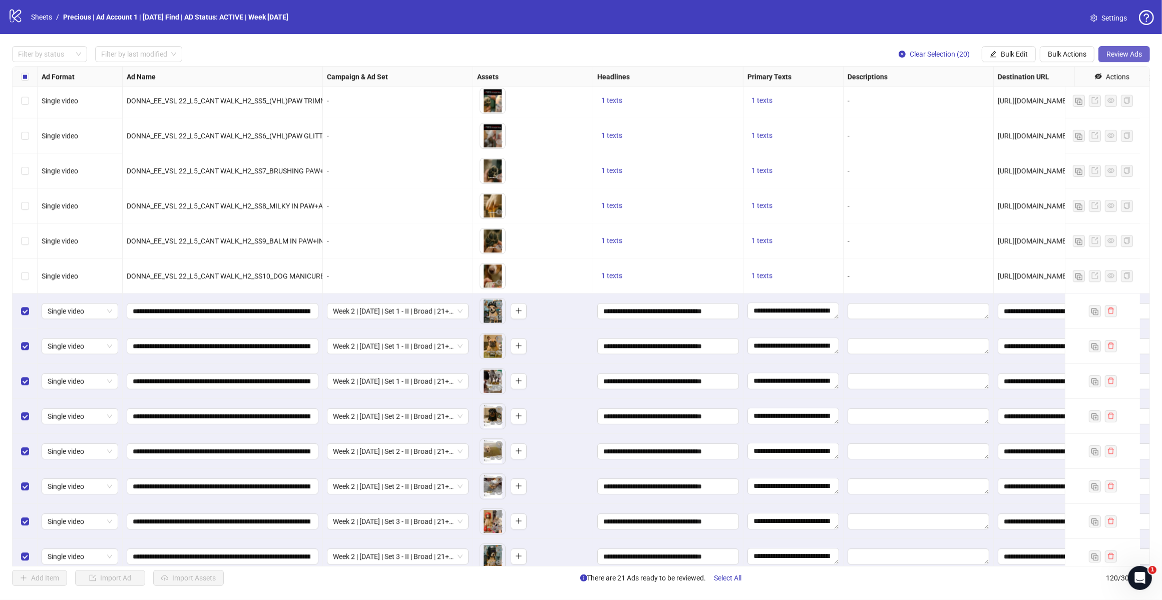
click at [1132, 50] on span "Review Ads" at bounding box center [1124, 54] width 36 height 8
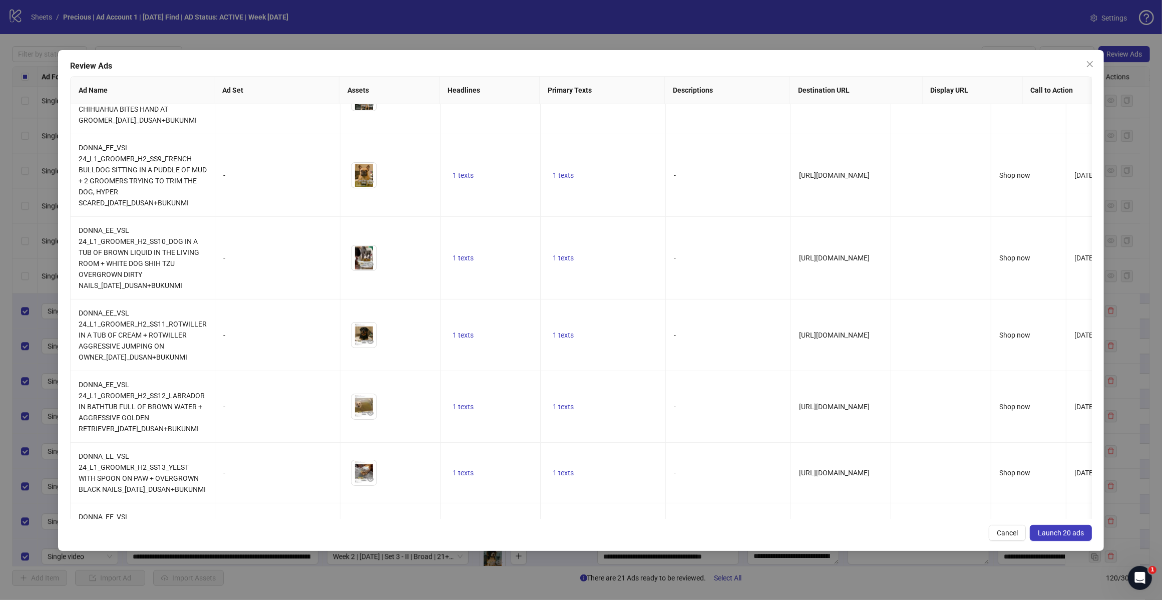
scroll to position [0, 0]
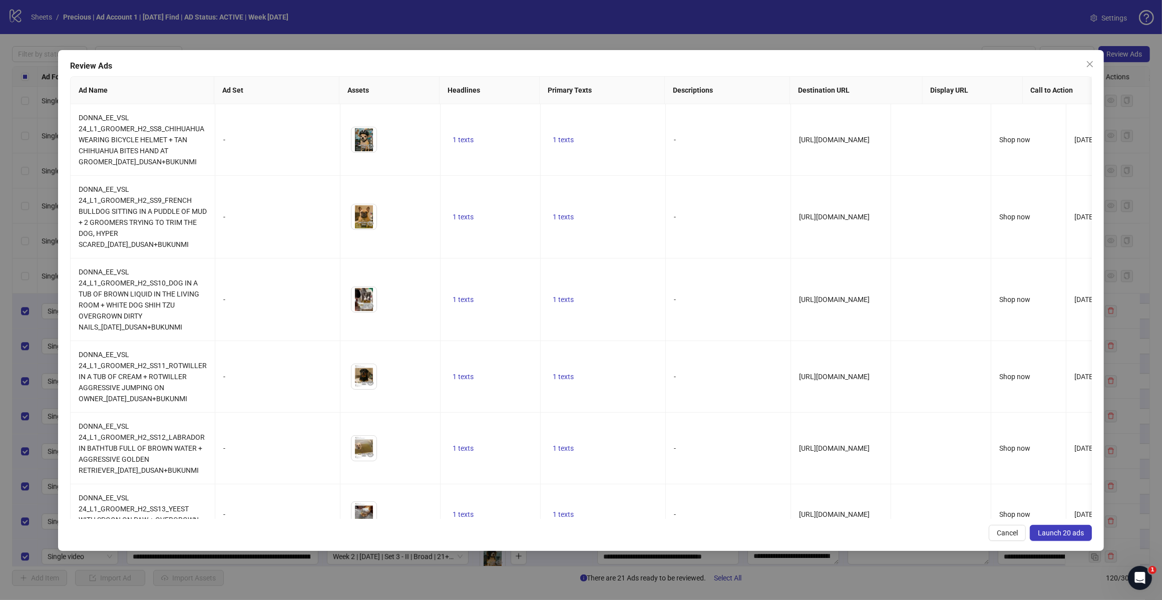
click at [1052, 536] on span "Launch 20 ads" at bounding box center [1061, 533] width 46 height 8
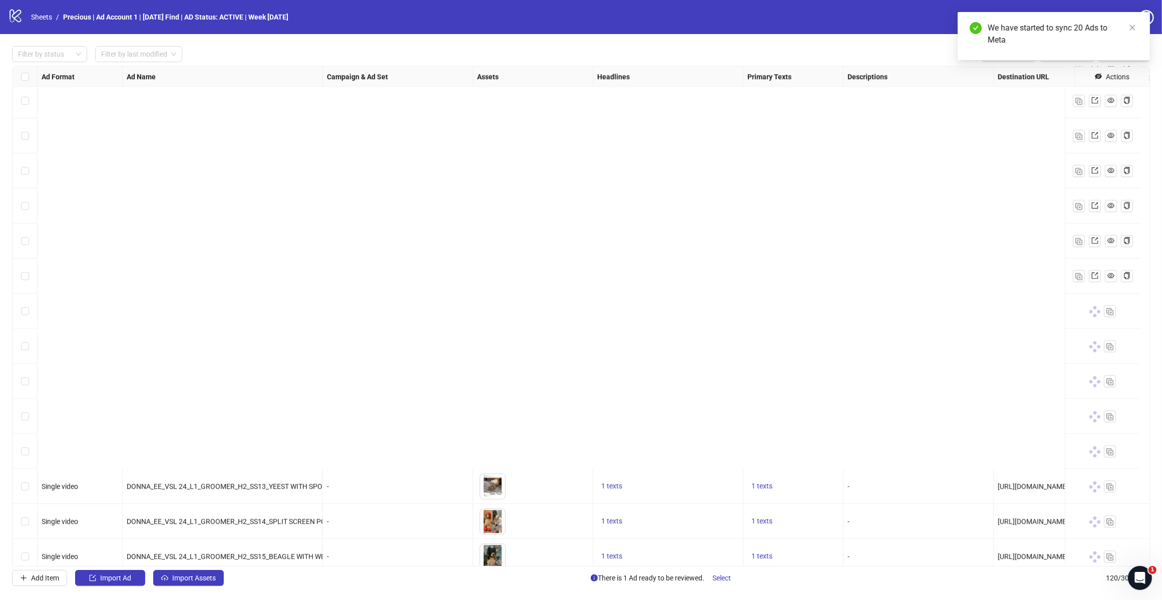
scroll to position [3736, 0]
